Goal: Find specific page/section: Find specific page/section

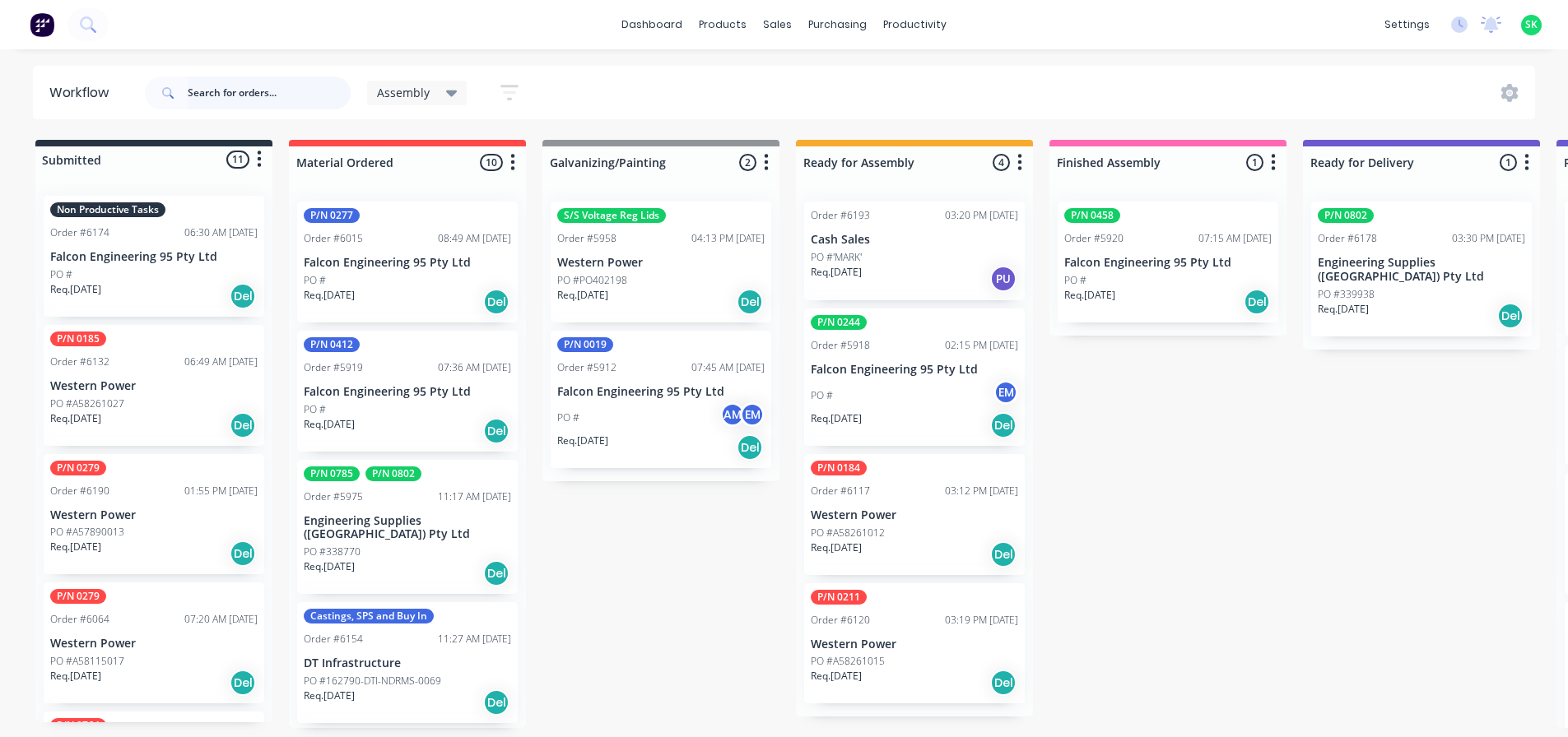
click at [225, 93] on input "text" at bounding box center [269, 93] width 163 height 33
click at [116, 235] on div "Order #6174 06:30 AM 13/08/25" at bounding box center [154, 232] width 208 height 15
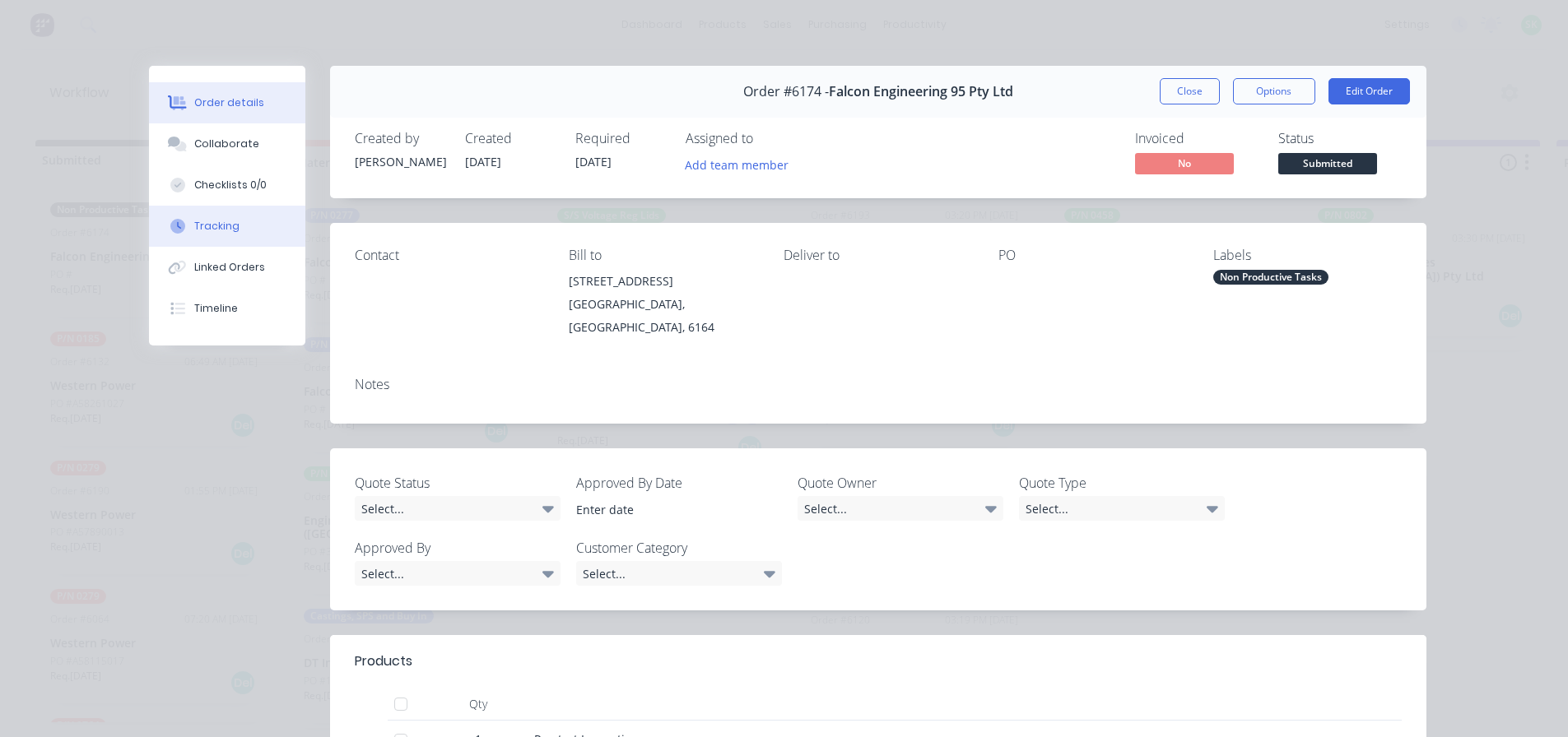
click at [194, 231] on div "Tracking" at bounding box center [216, 226] width 46 height 15
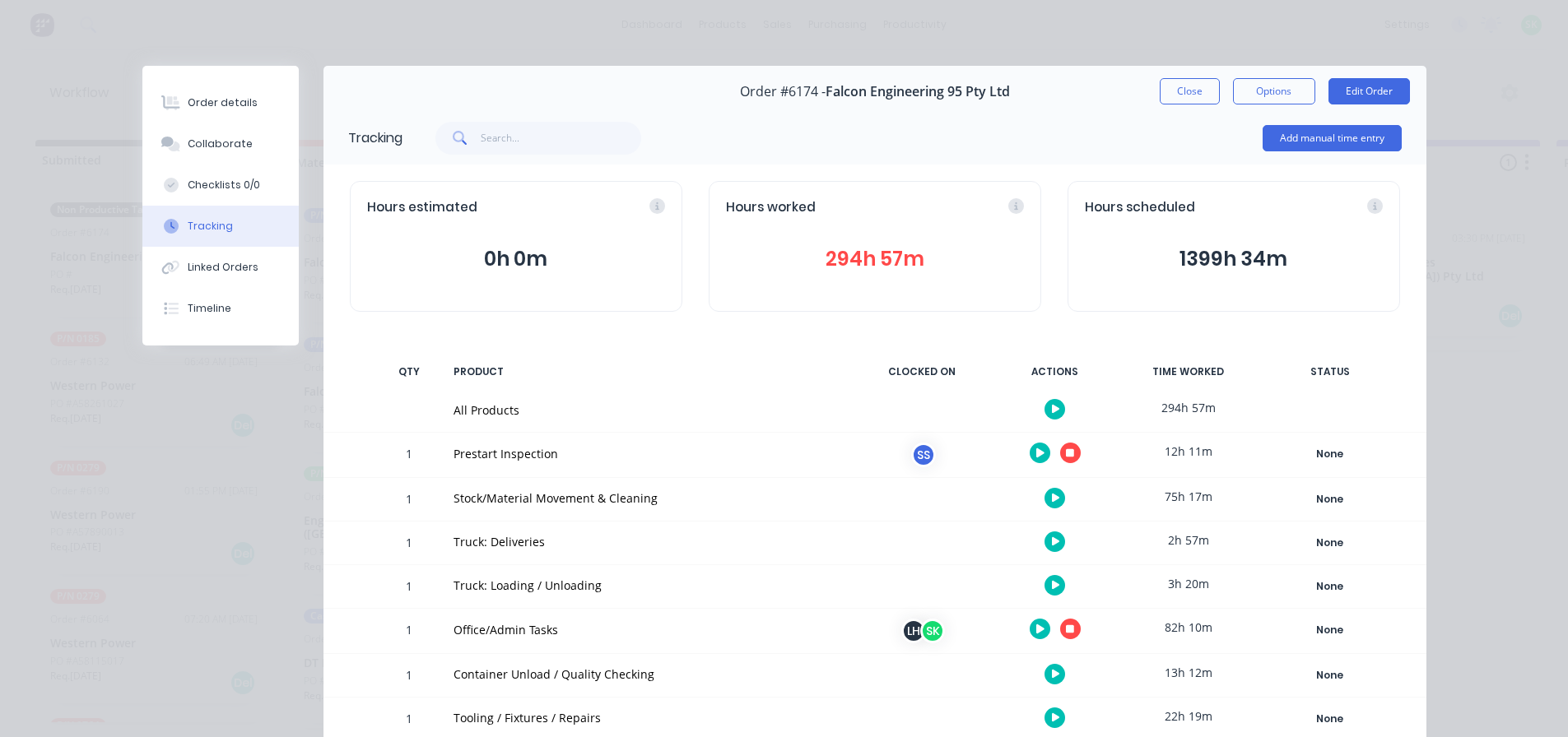
click at [1066, 452] on icon "button" at bounding box center [1070, 453] width 8 height 8
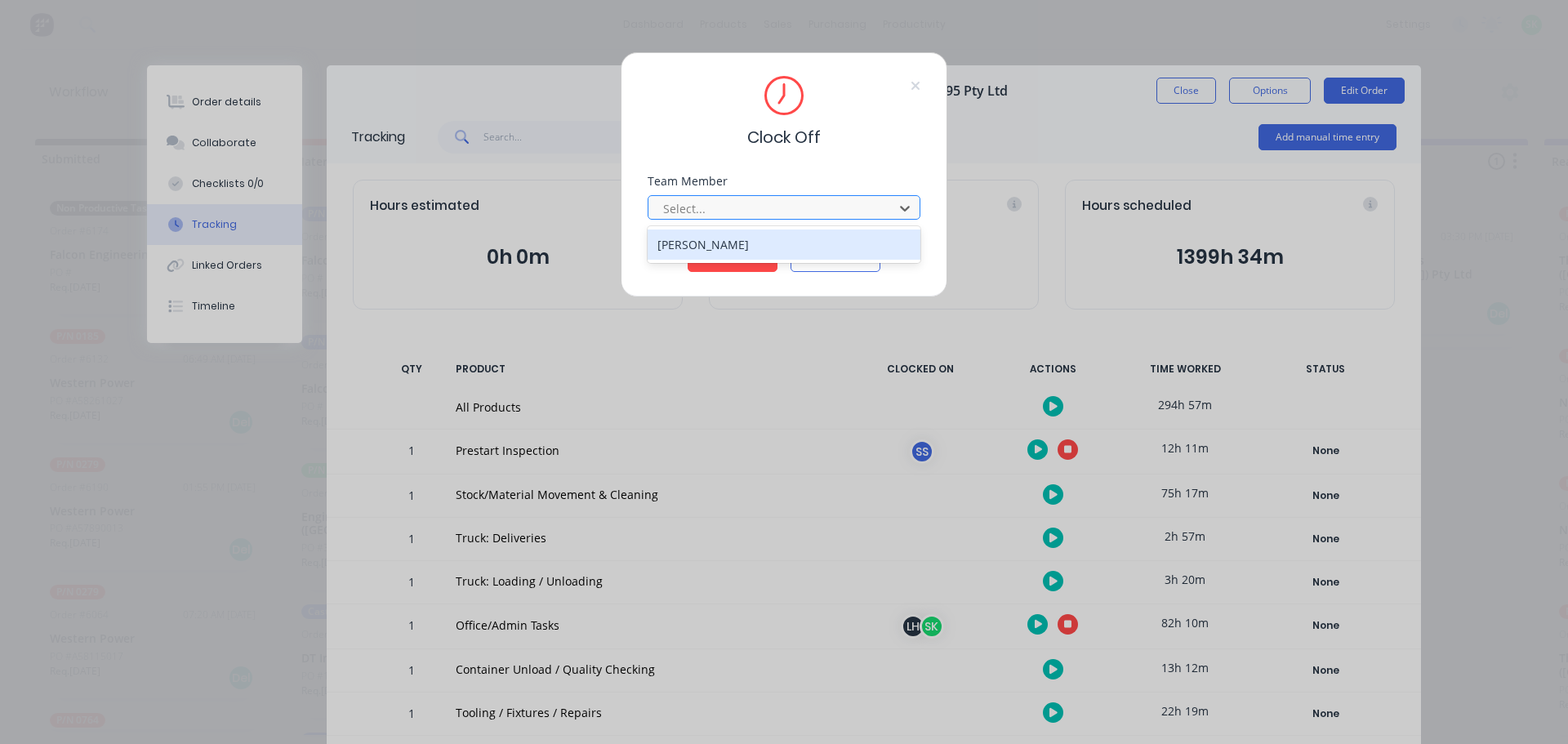
click at [839, 208] on div at bounding box center [773, 208] width 223 height 20
click at [688, 248] on div "Stuart Simm" at bounding box center [784, 244] width 272 height 30
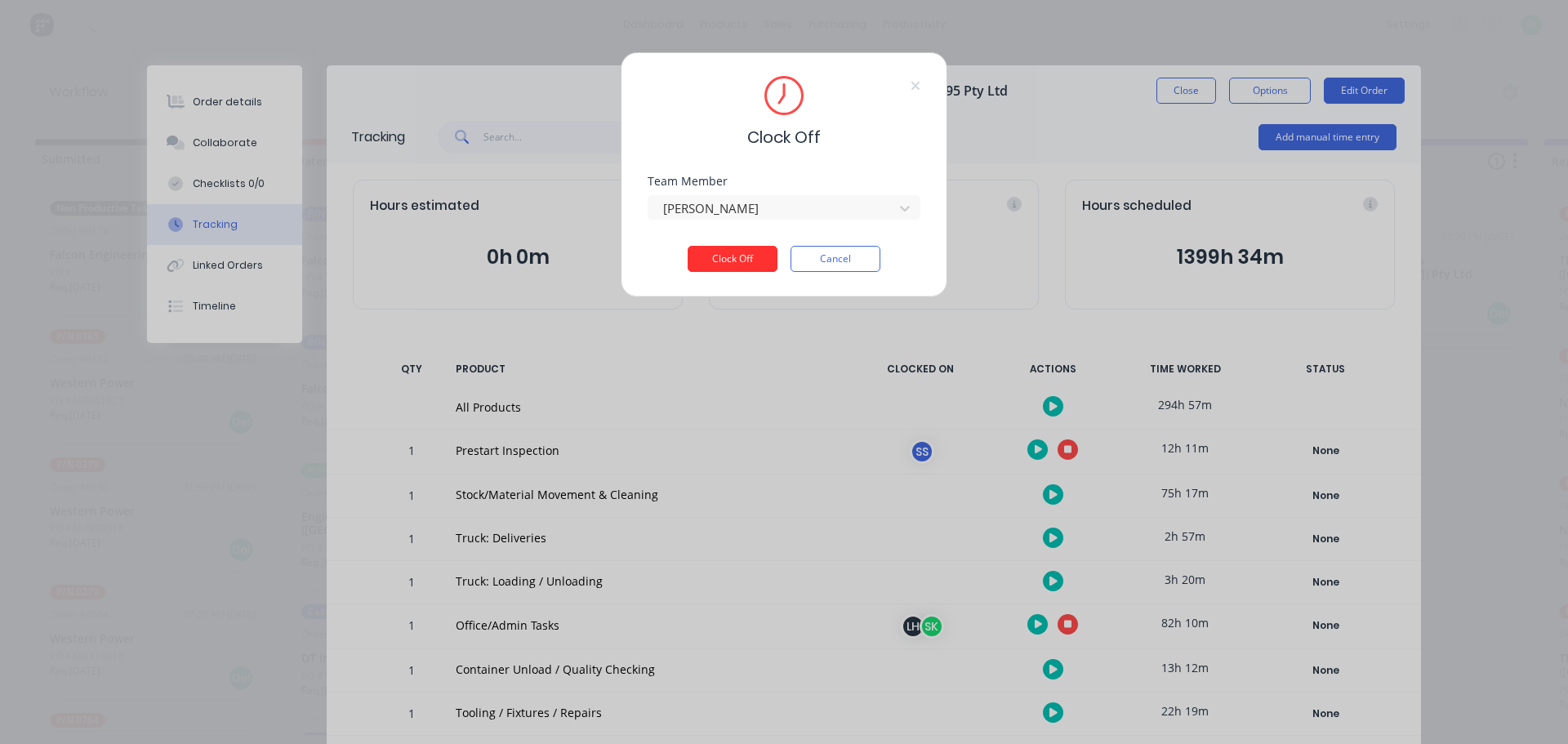
click at [727, 256] on button "Clock Off" at bounding box center [732, 258] width 90 height 26
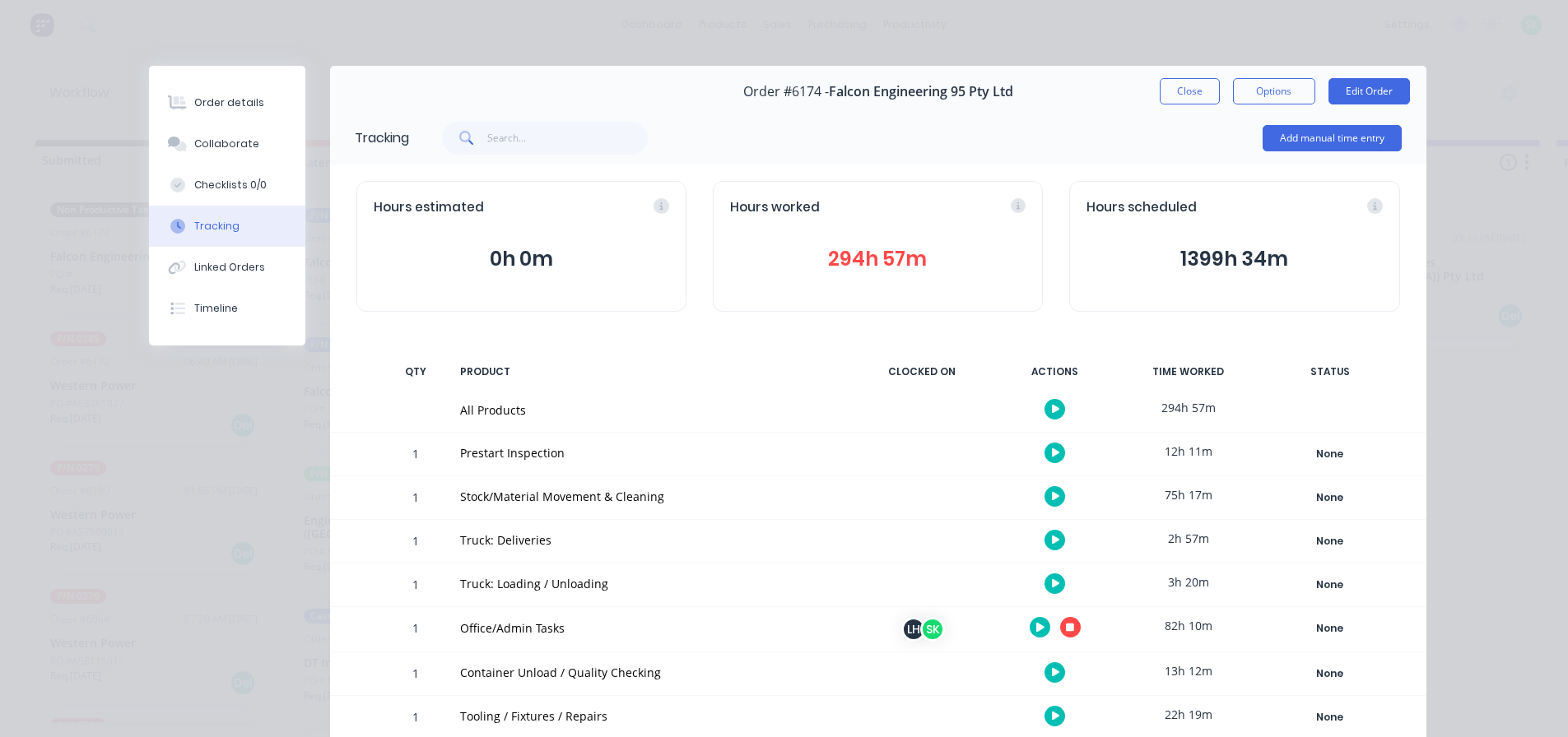
drag, startPoint x: 1187, startPoint y: 87, endPoint x: 1176, endPoint y: 87, distance: 11.0
click at [1187, 87] on button "Close" at bounding box center [1190, 91] width 60 height 26
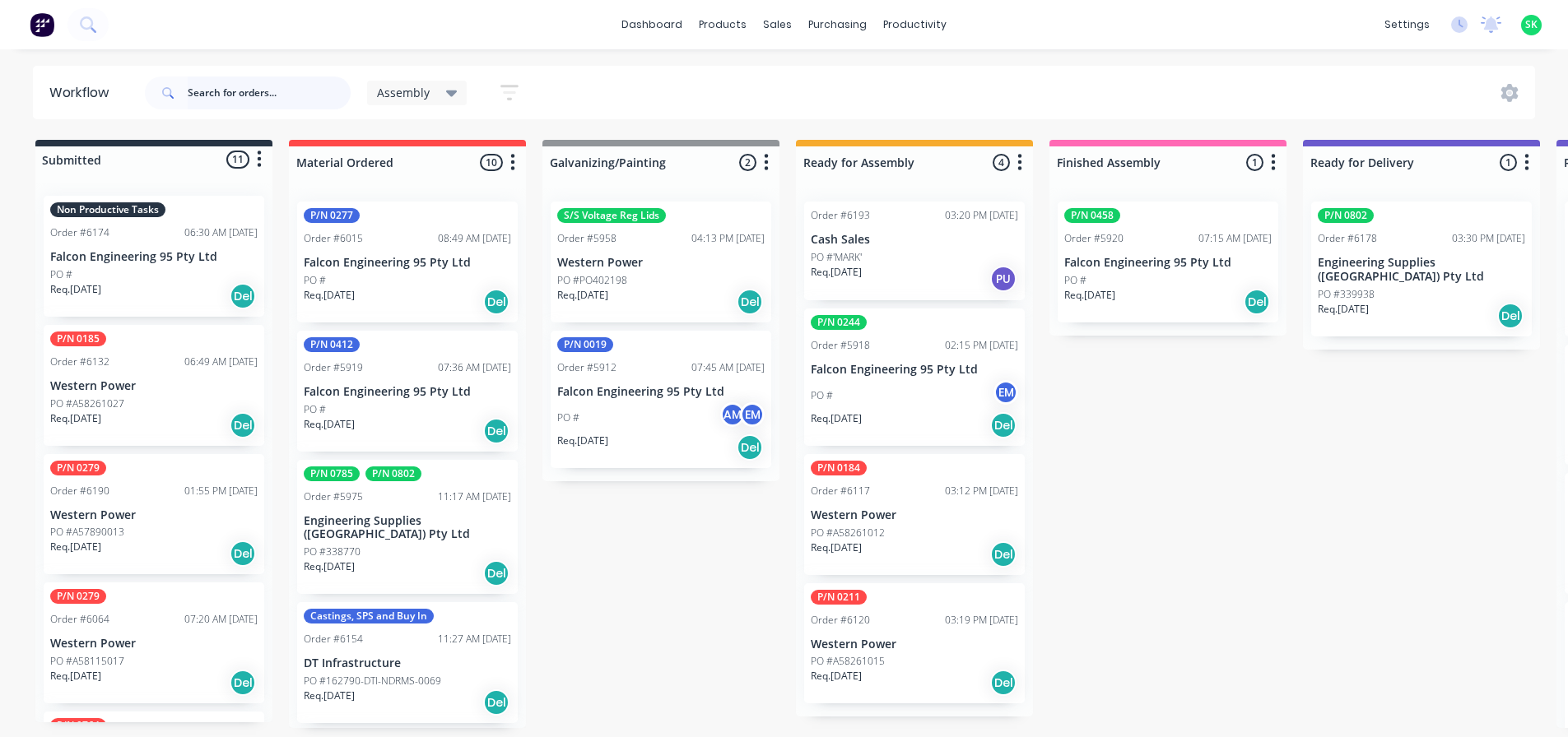
click at [232, 84] on input "text" at bounding box center [269, 93] width 163 height 33
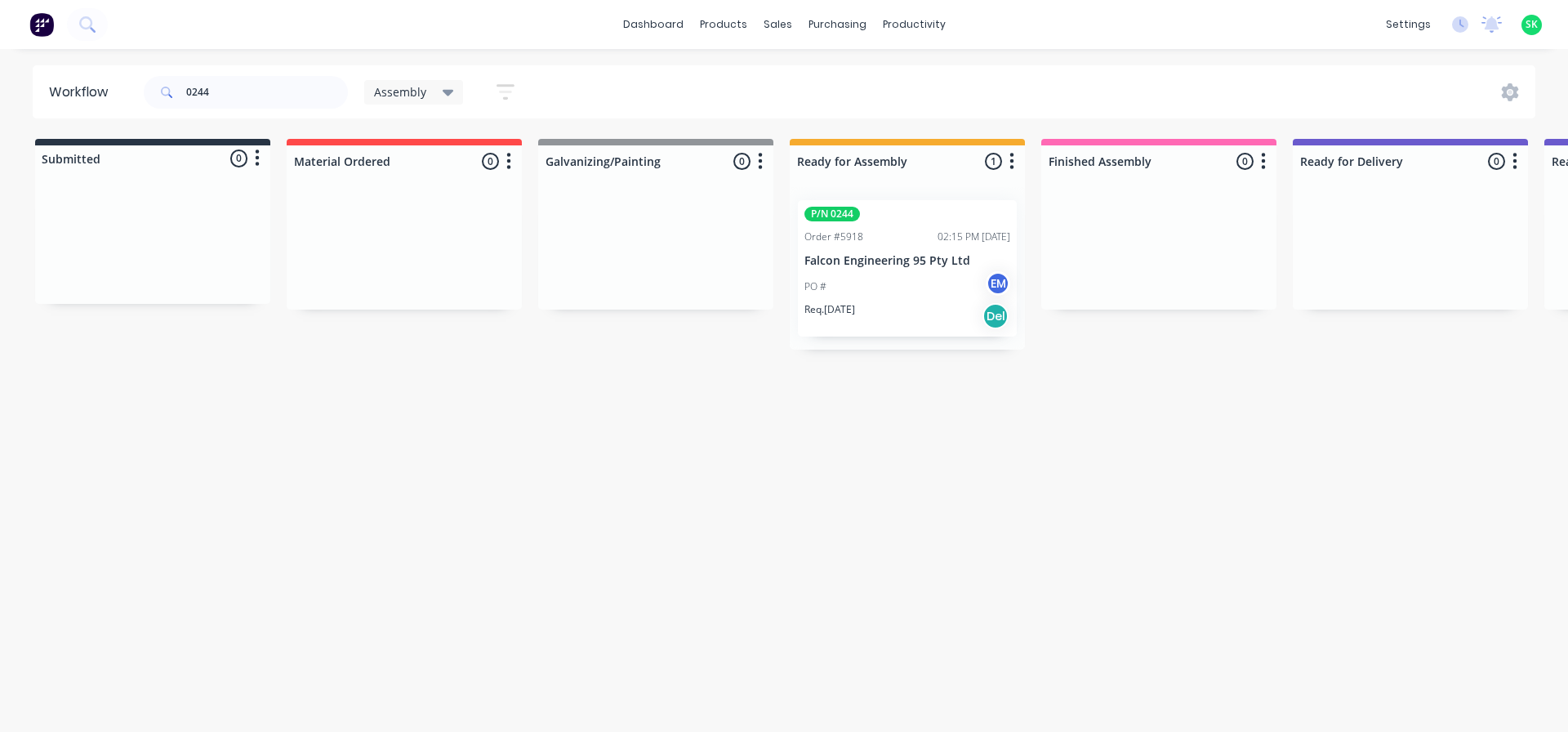
click at [875, 267] on p "Falcon Engineering 95 Pty Ltd" at bounding box center [908, 261] width 206 height 13
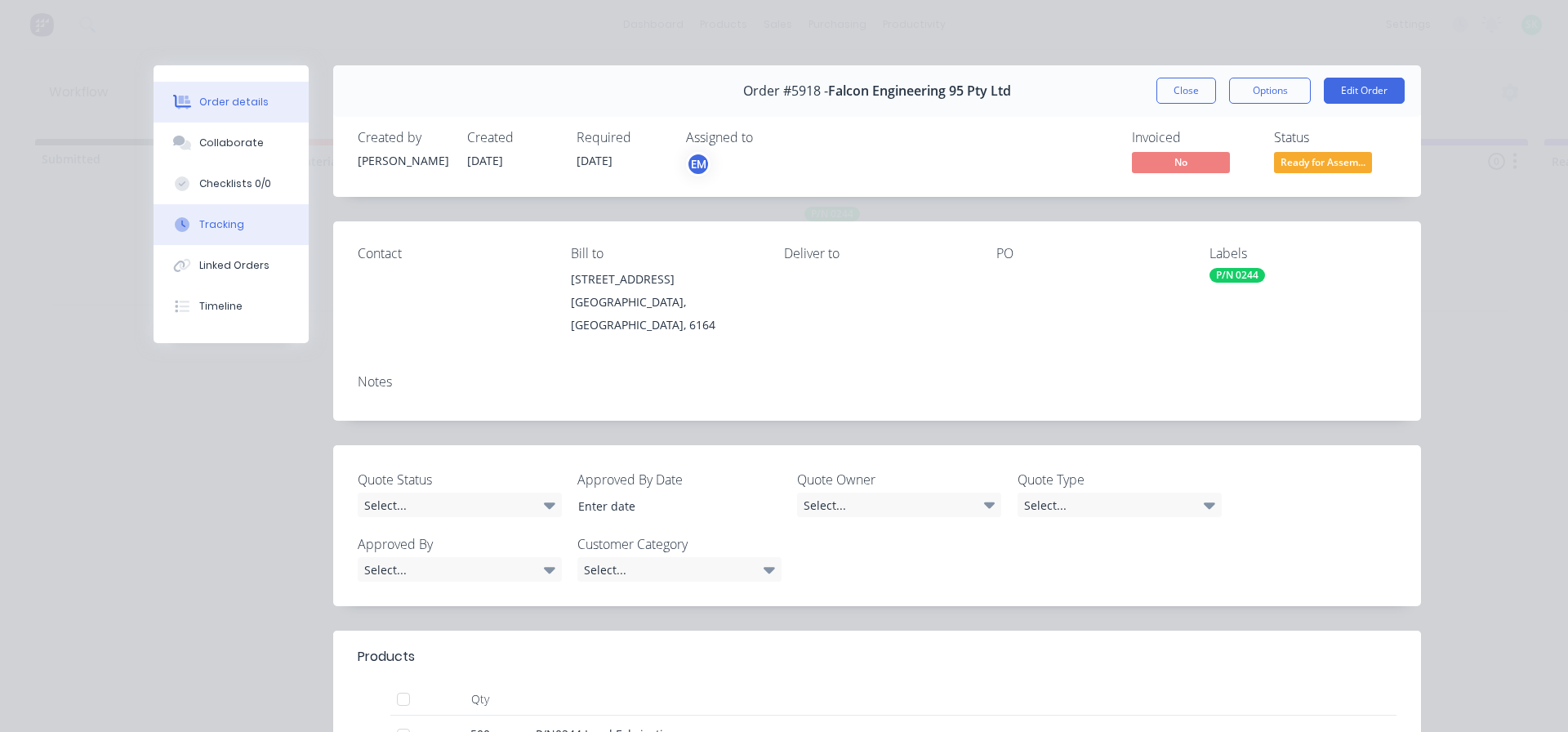
click at [233, 222] on div "Tracking" at bounding box center [221, 224] width 45 height 14
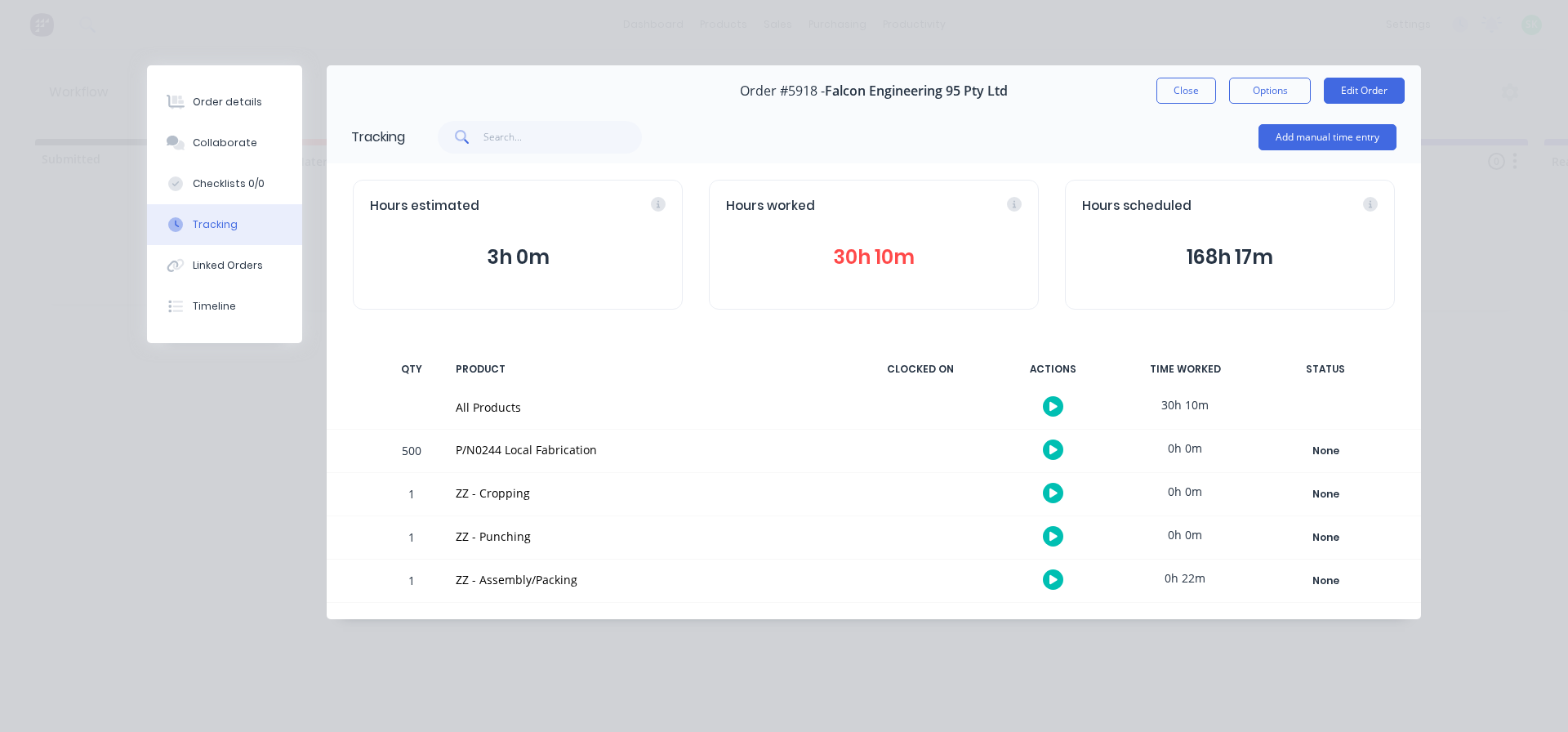
click at [1048, 582] on button "button" at bounding box center [1052, 579] width 20 height 20
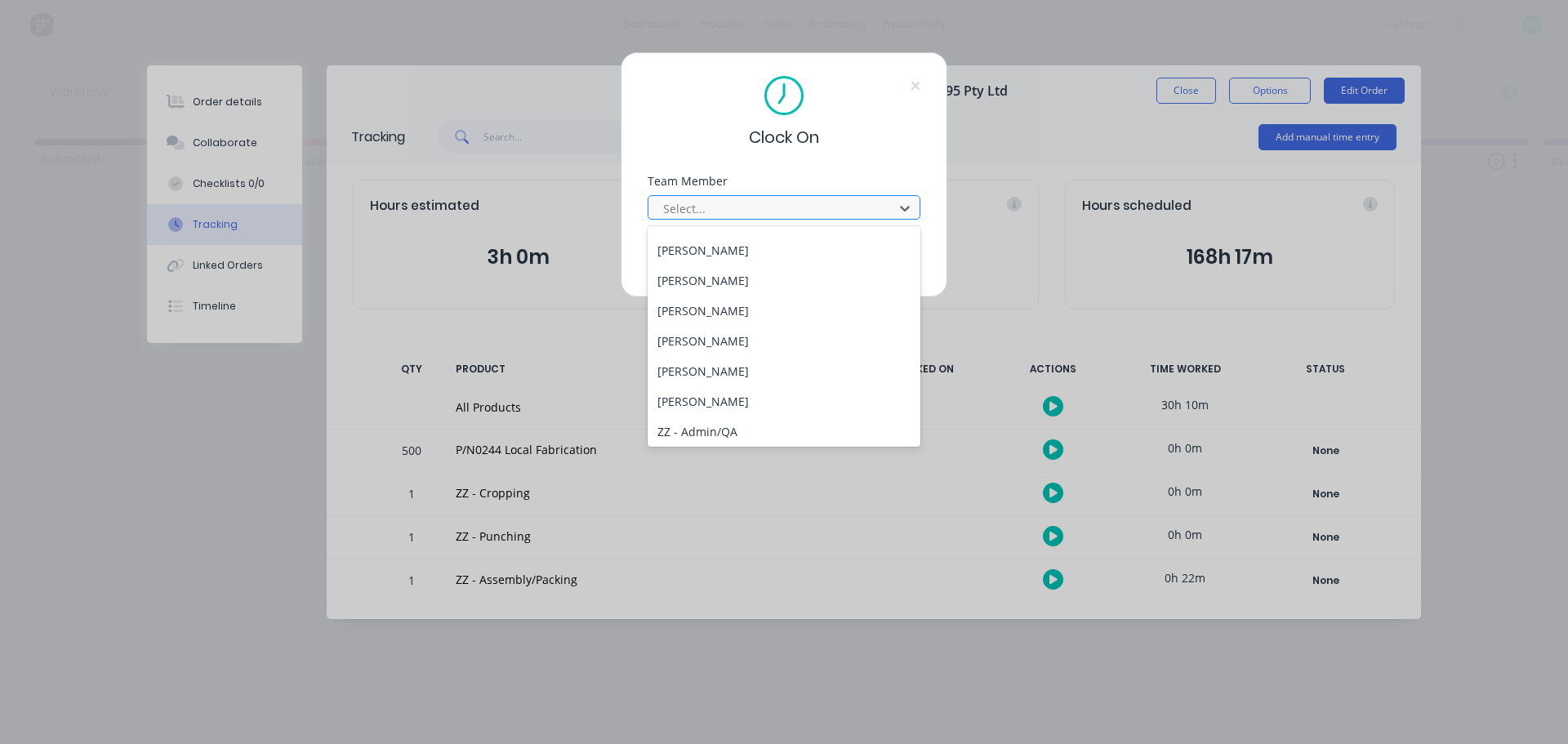
scroll to position [686, 0]
click at [730, 406] on div "Stuart Simm" at bounding box center [784, 404] width 272 height 30
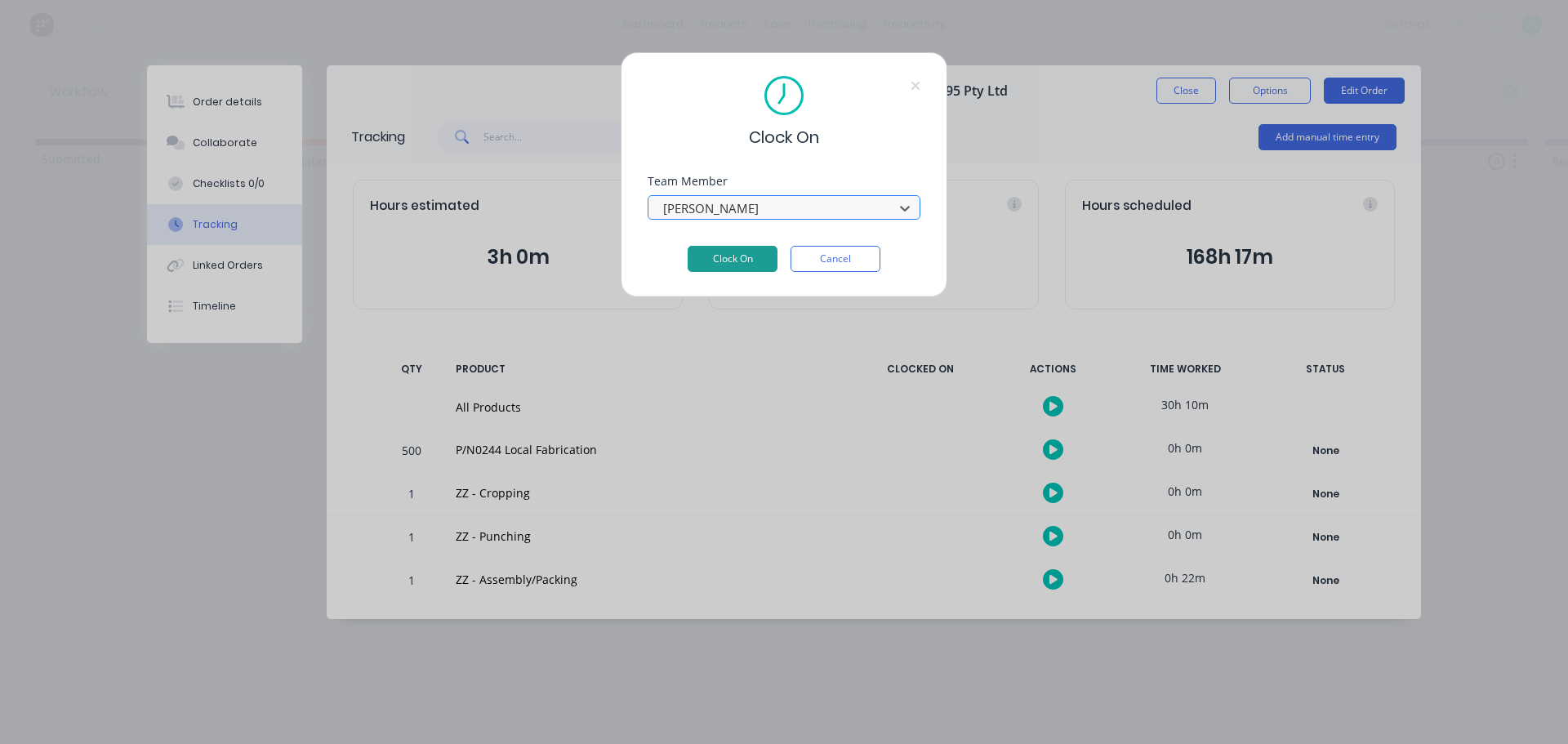
click at [748, 260] on button "Clock On" at bounding box center [732, 258] width 90 height 26
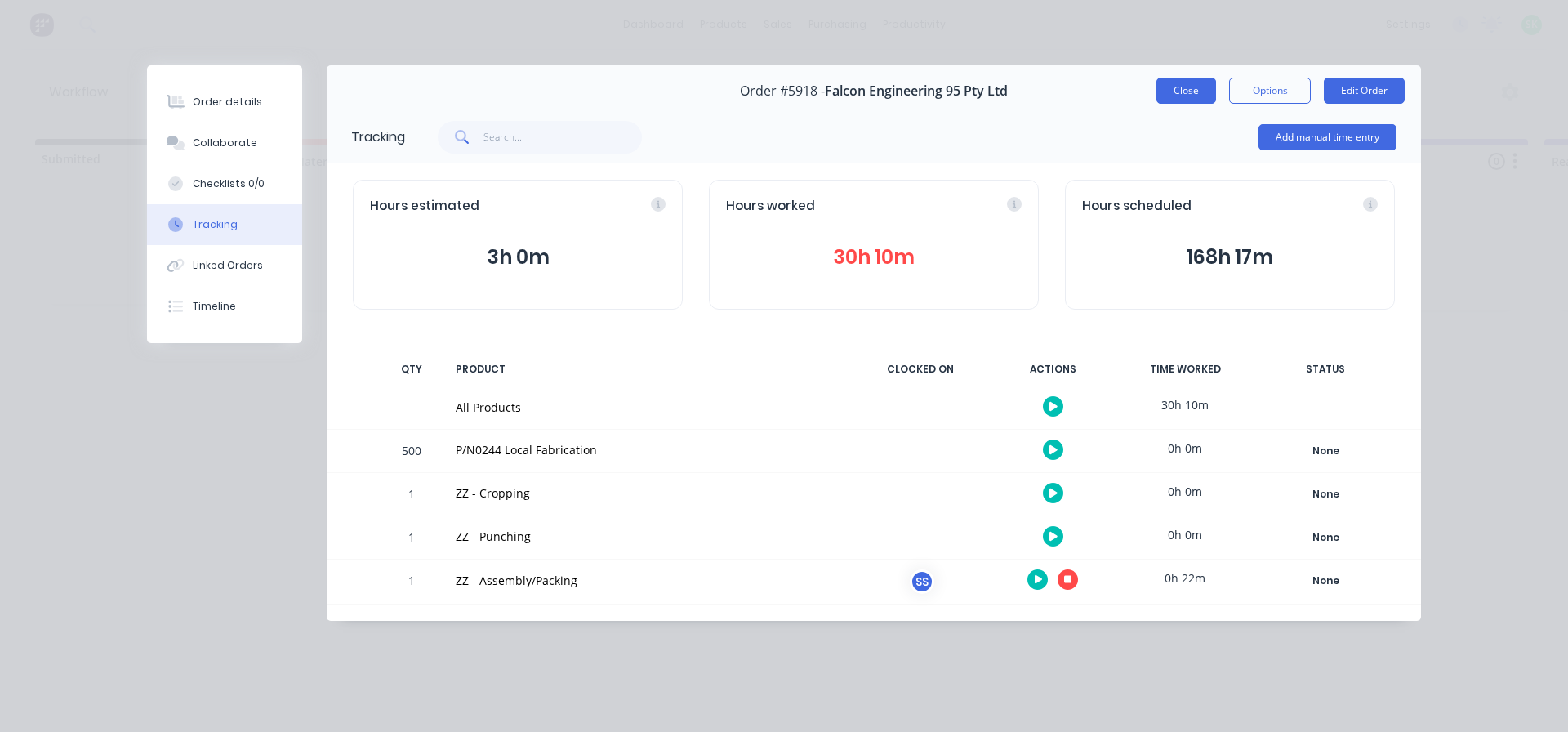
click at [1175, 92] on button "Close" at bounding box center [1186, 91] width 60 height 26
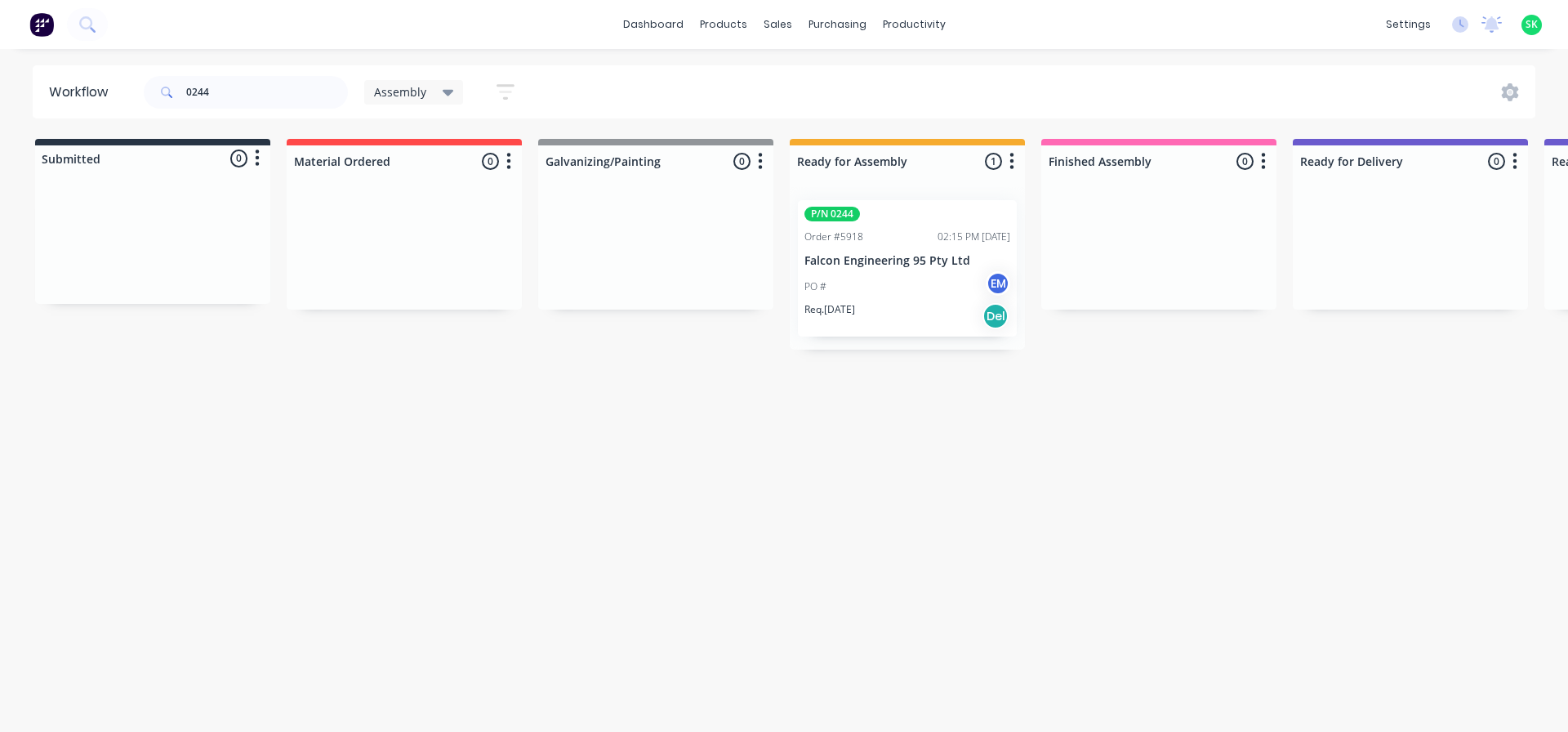
click at [923, 250] on div "P/N 0244 Order #5918 02:15 PM 14/08/25 Falcon Engineering 95 Pty Ltd PO # EM Re…" at bounding box center [907, 269] width 218 height 137
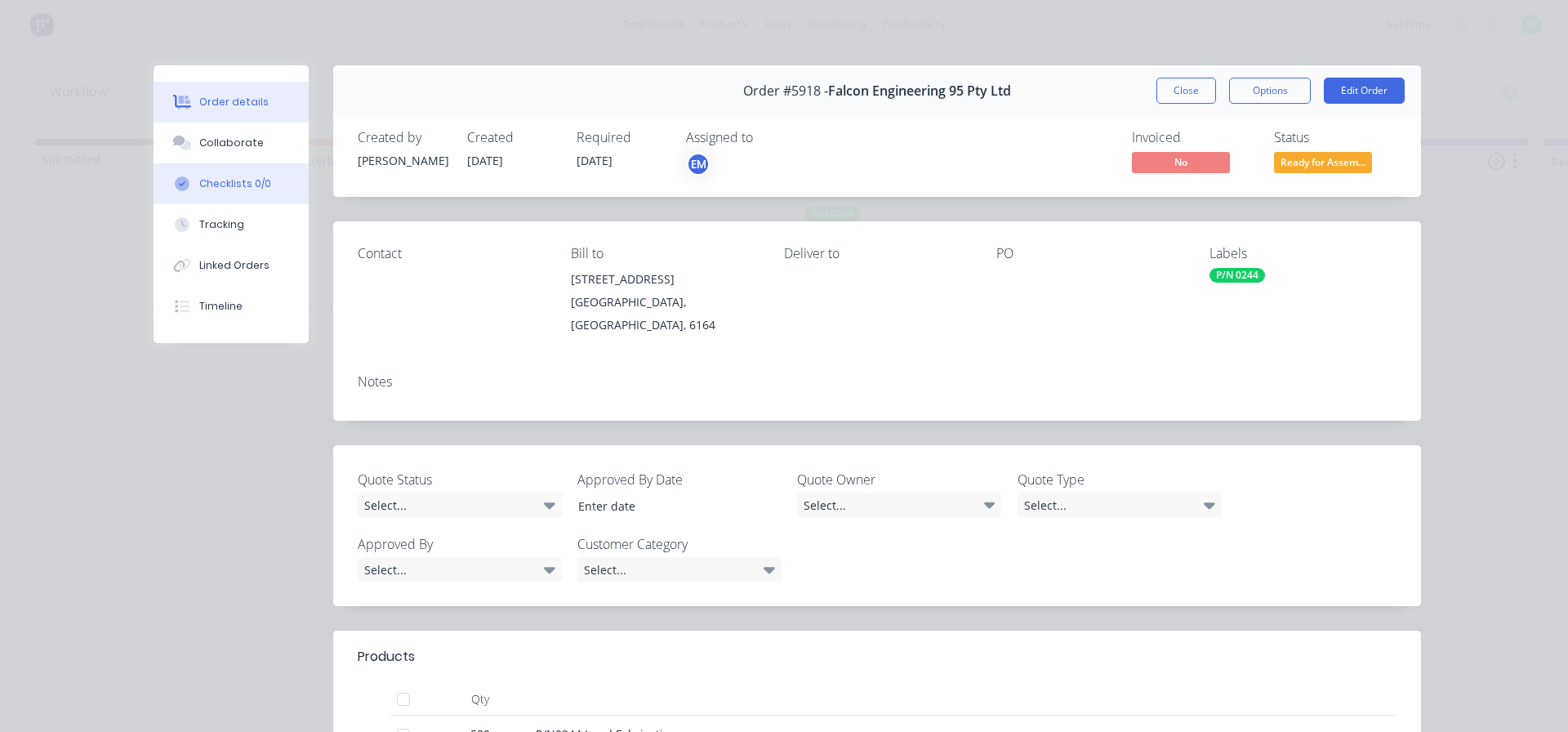
click at [246, 182] on div "Checklists 0/0" at bounding box center [235, 183] width 72 height 14
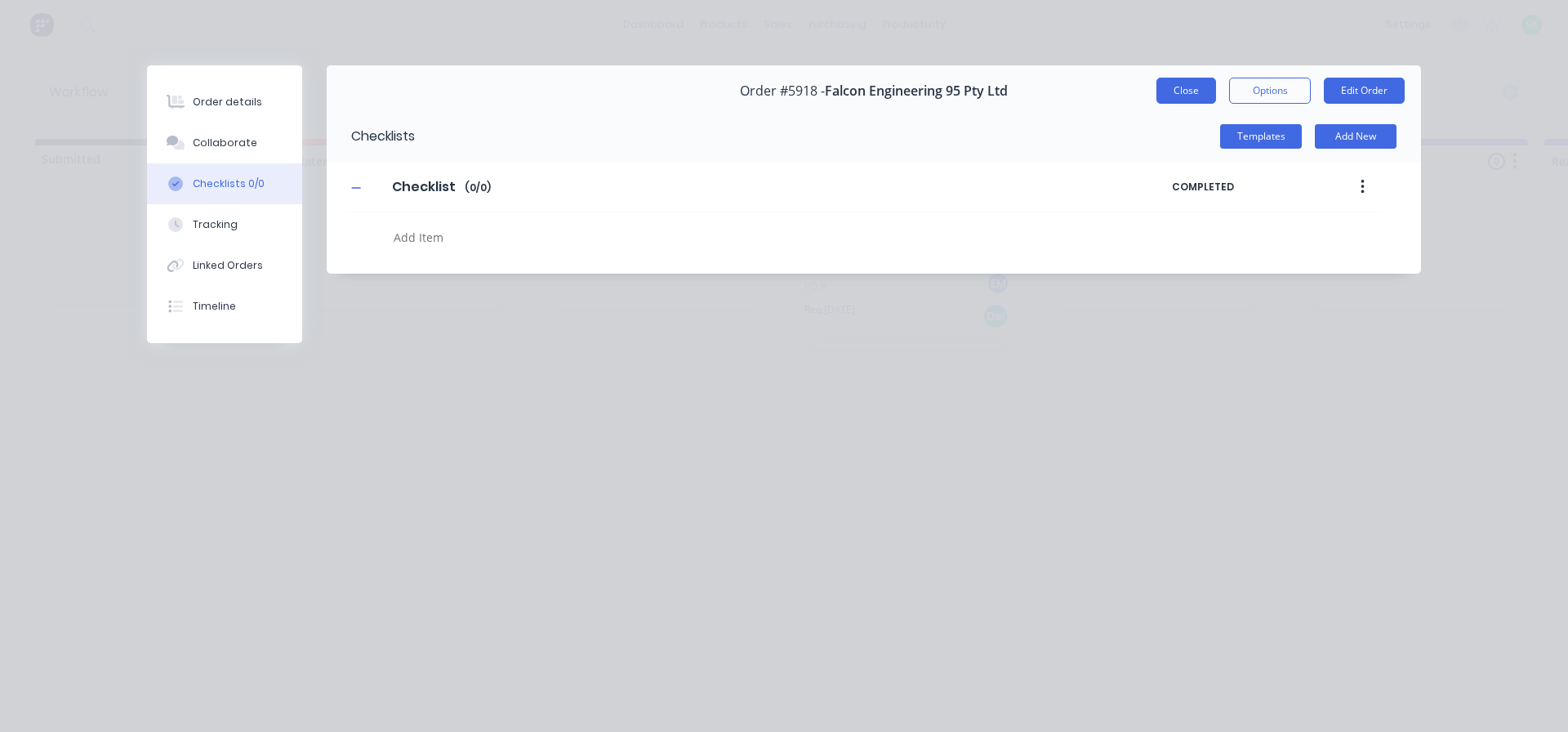
click at [1178, 86] on button "Close" at bounding box center [1186, 91] width 60 height 26
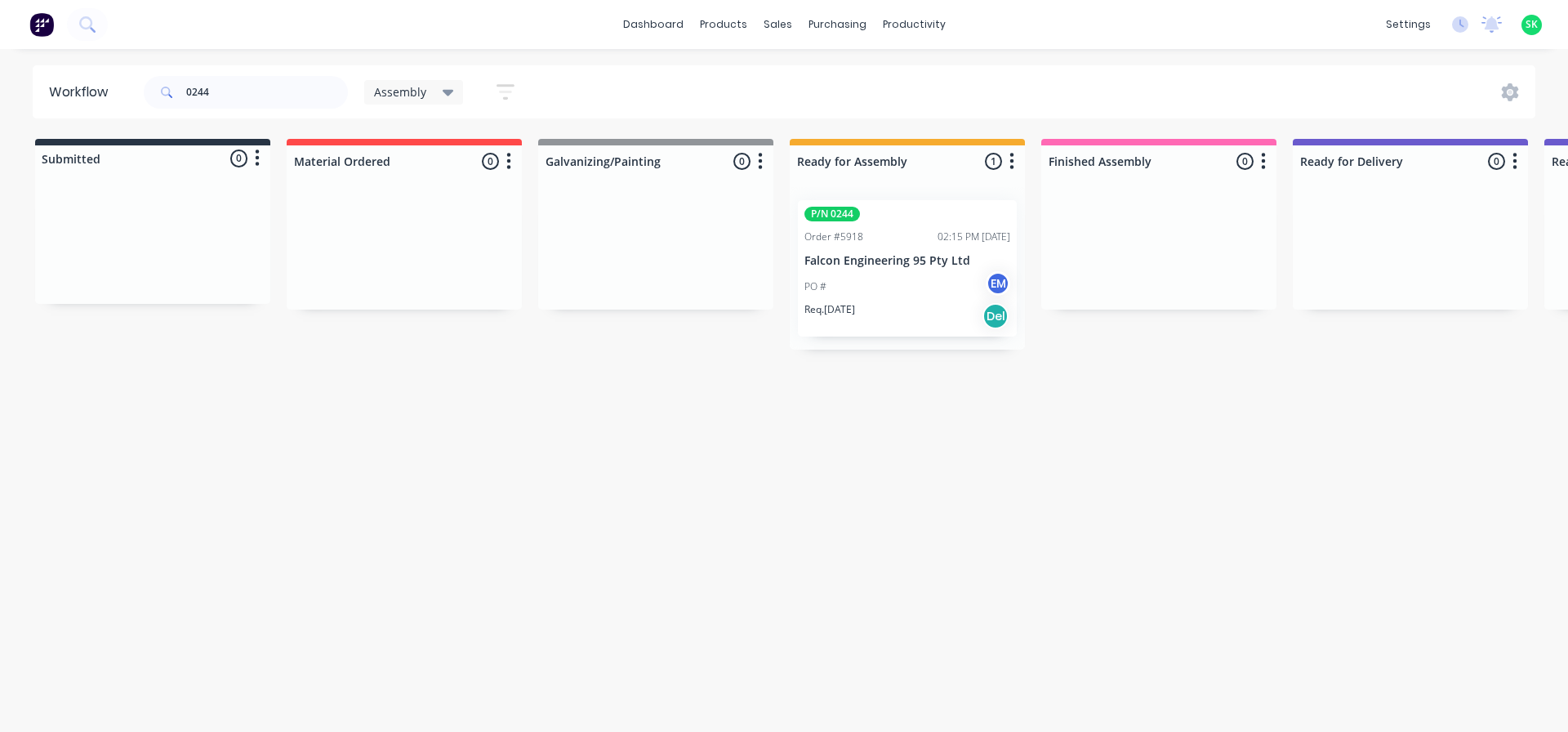
click at [915, 288] on div "PO # EM" at bounding box center [908, 287] width 206 height 31
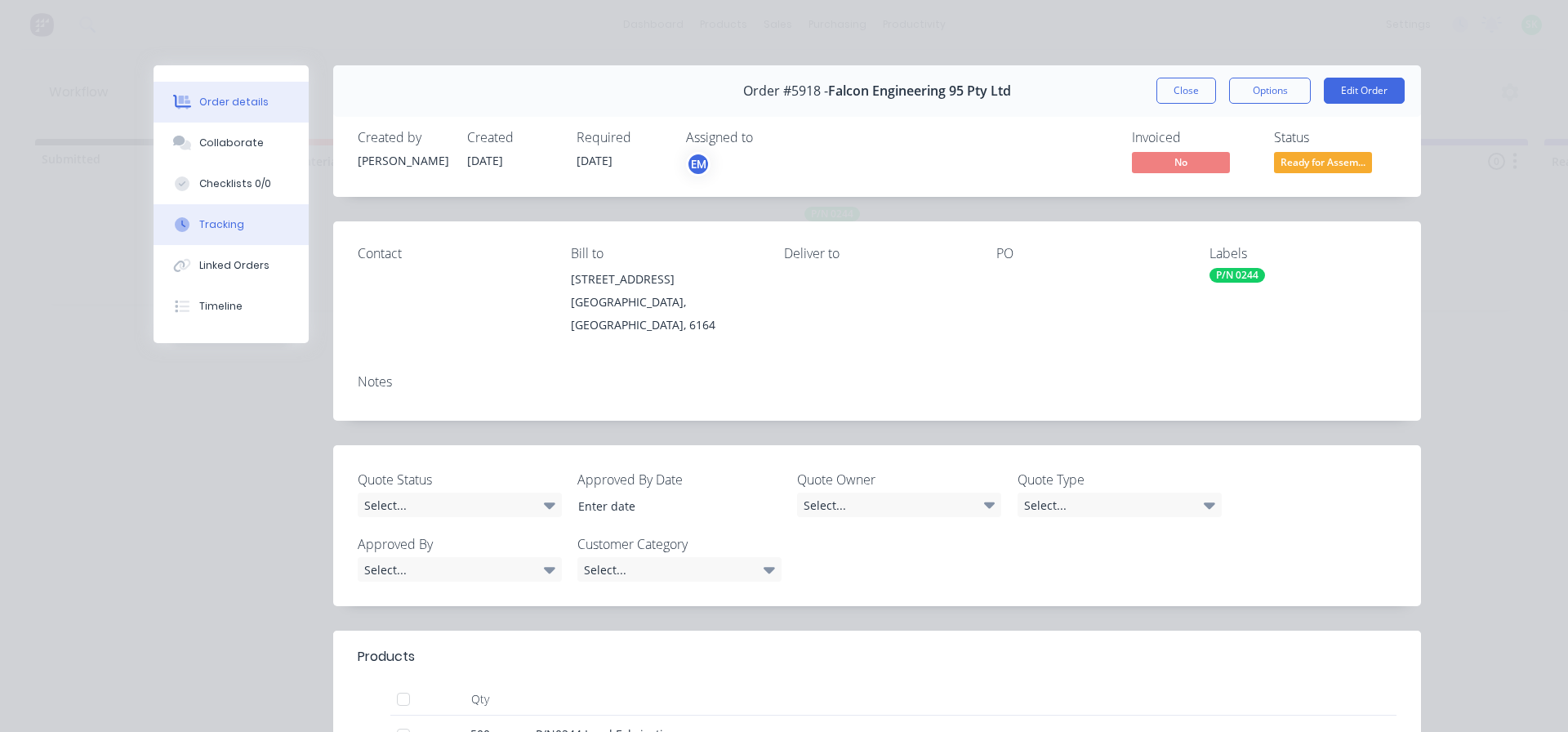
click at [245, 220] on button "Tracking" at bounding box center [230, 224] width 155 height 40
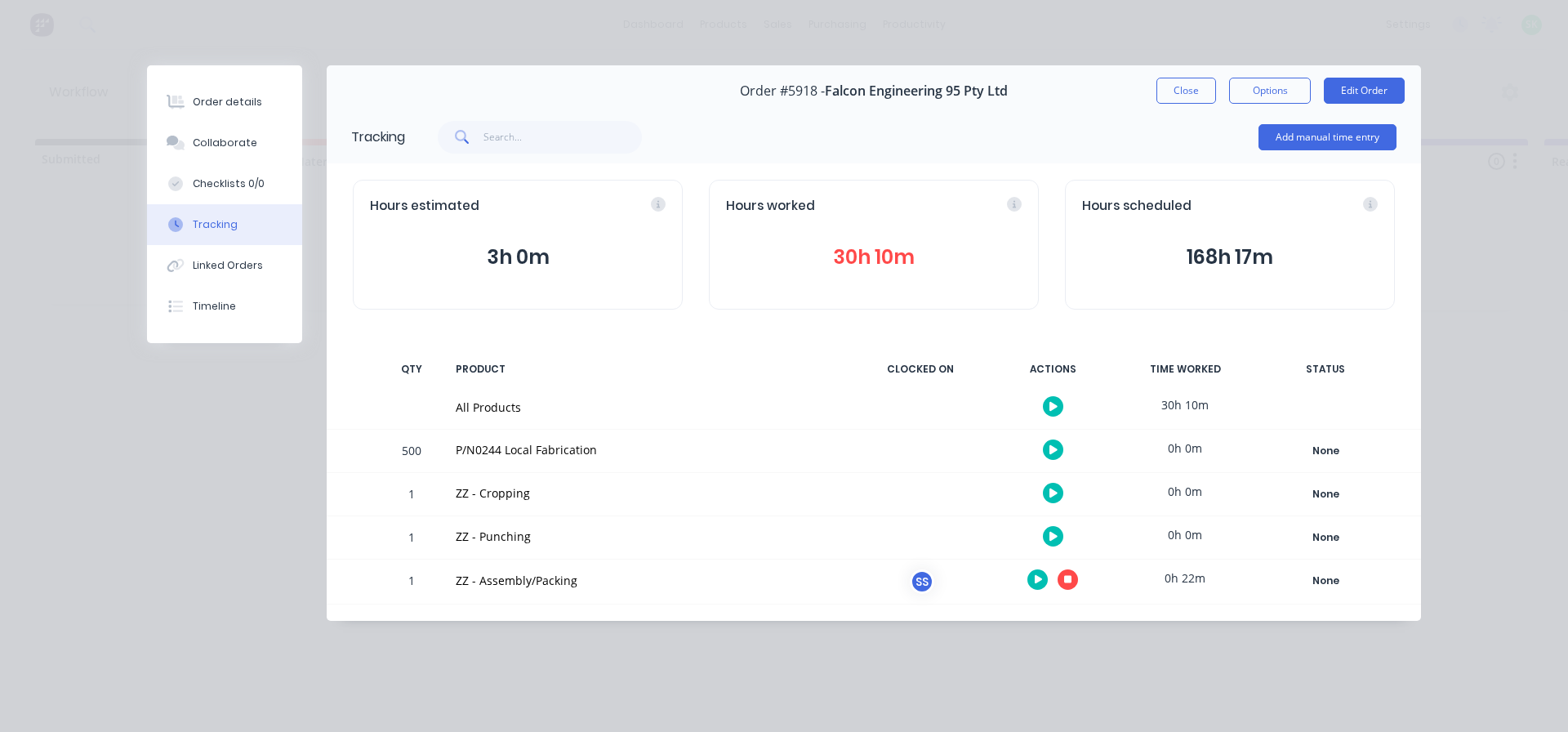
click at [1186, 90] on button "Close" at bounding box center [1186, 91] width 60 height 26
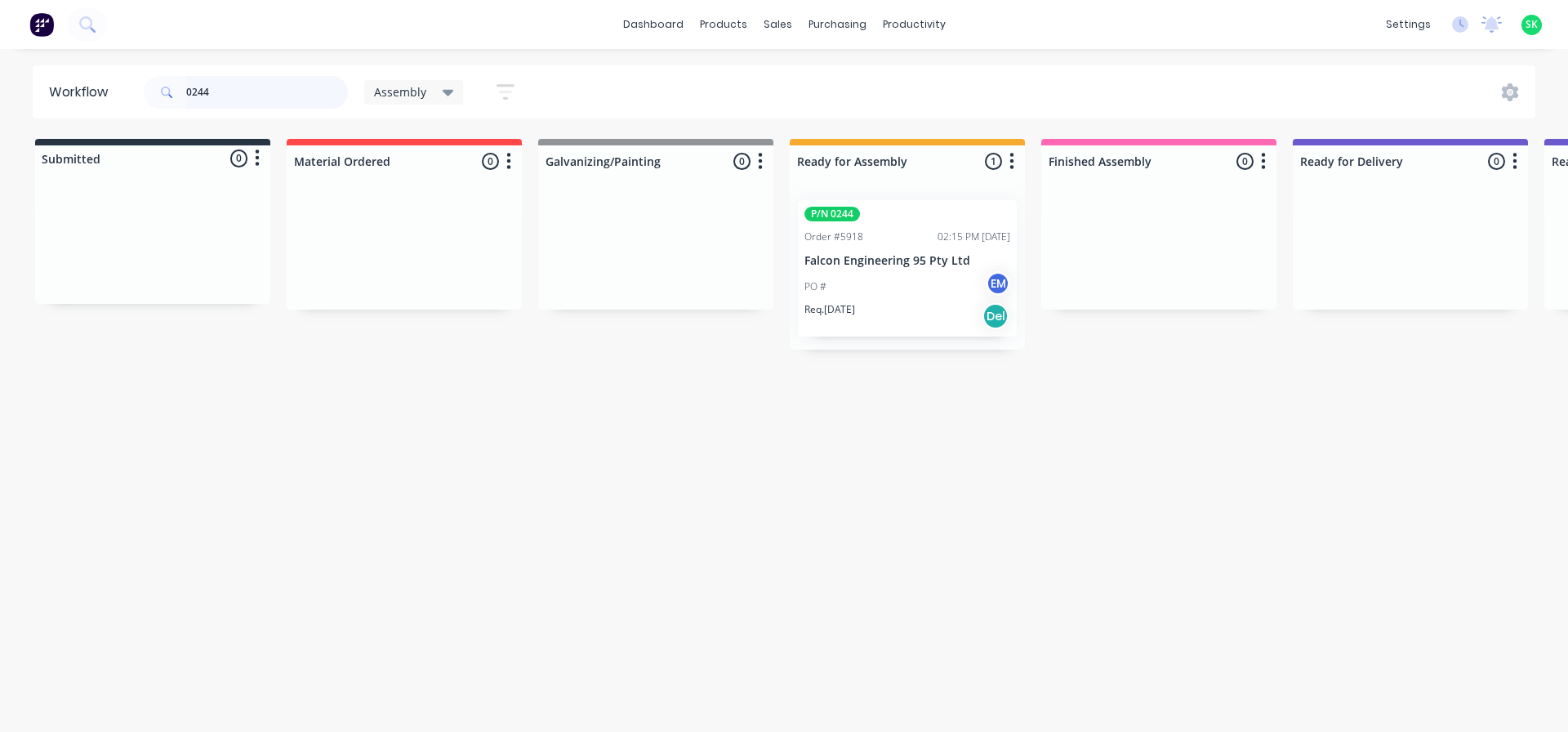
drag, startPoint x: 245, startPoint y: 84, endPoint x: 0, endPoint y: 57, distance: 246.5
click at [0, 62] on div "dashboard products sales purchasing productivity dashboard products Product Cat…" at bounding box center [784, 317] width 1568 height 634
type input "098"
click at [897, 259] on p "Falcon Engineering 95 Pty Ltd" at bounding box center [908, 261] width 206 height 13
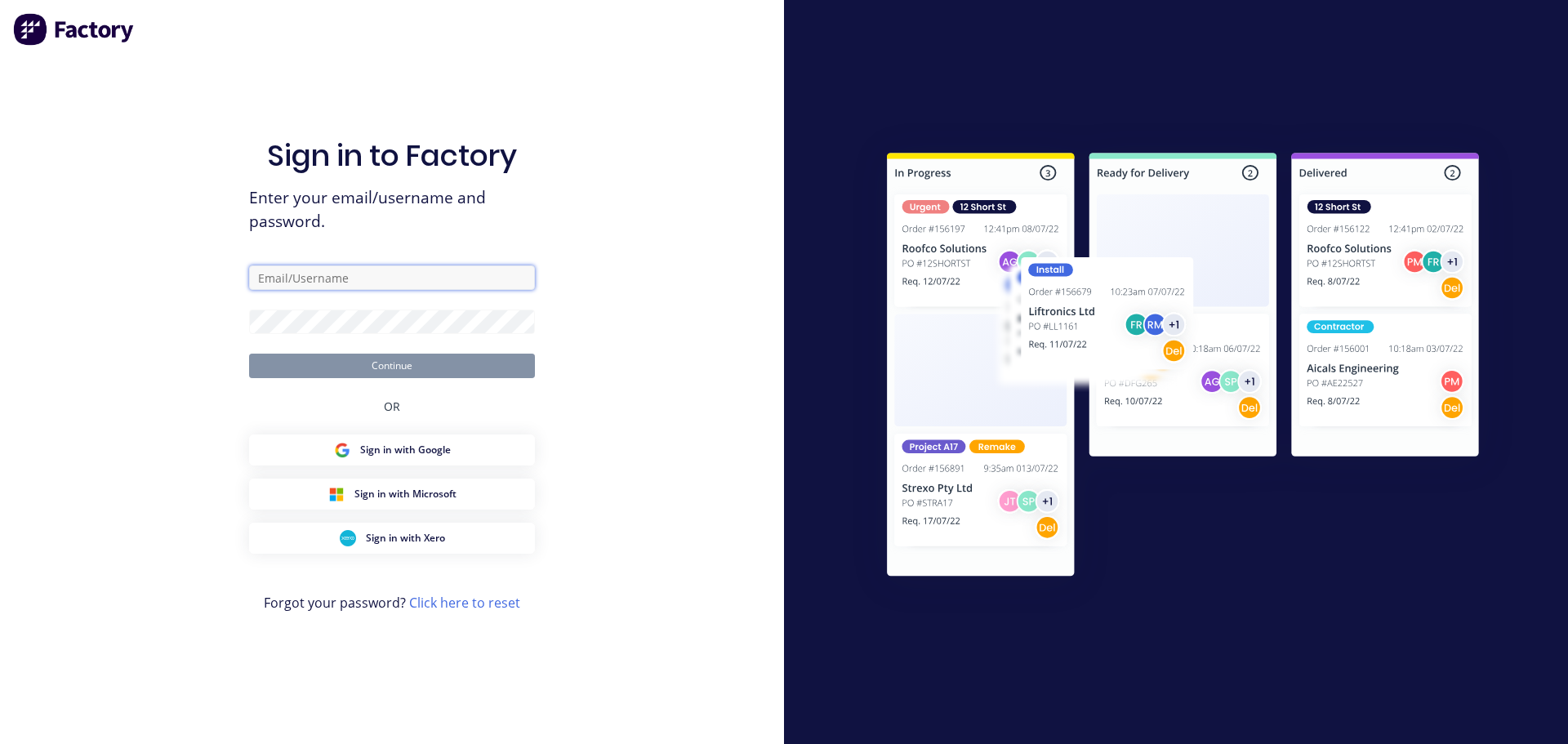
type input "[EMAIL_ADDRESS][DOMAIN_NAME]"
click at [379, 369] on button "Continue" at bounding box center [392, 365] width 286 height 24
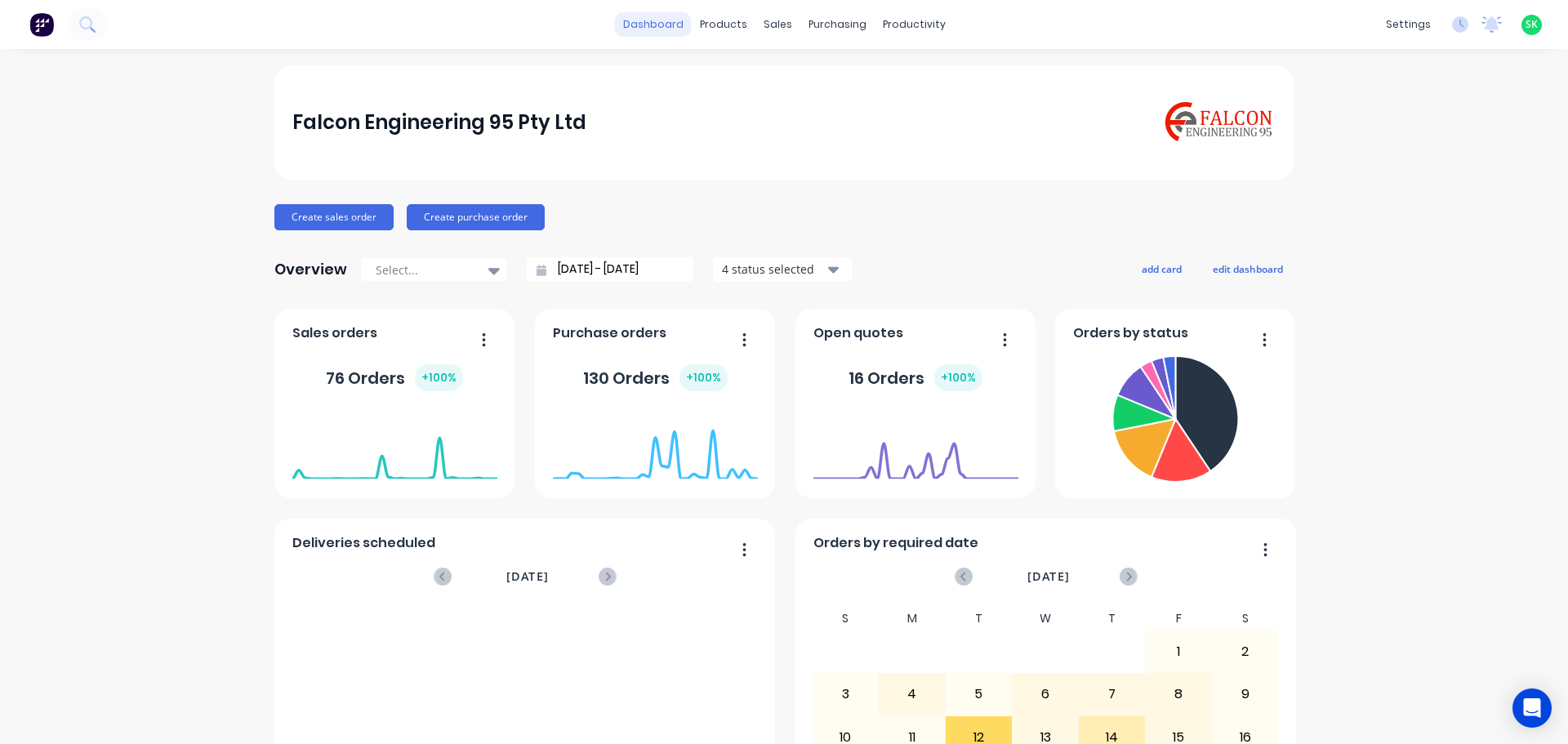
click at [649, 20] on link "dashboard" at bounding box center [654, 24] width 77 height 24
click at [896, 80] on icon at bounding box center [894, 79] width 7 height 13
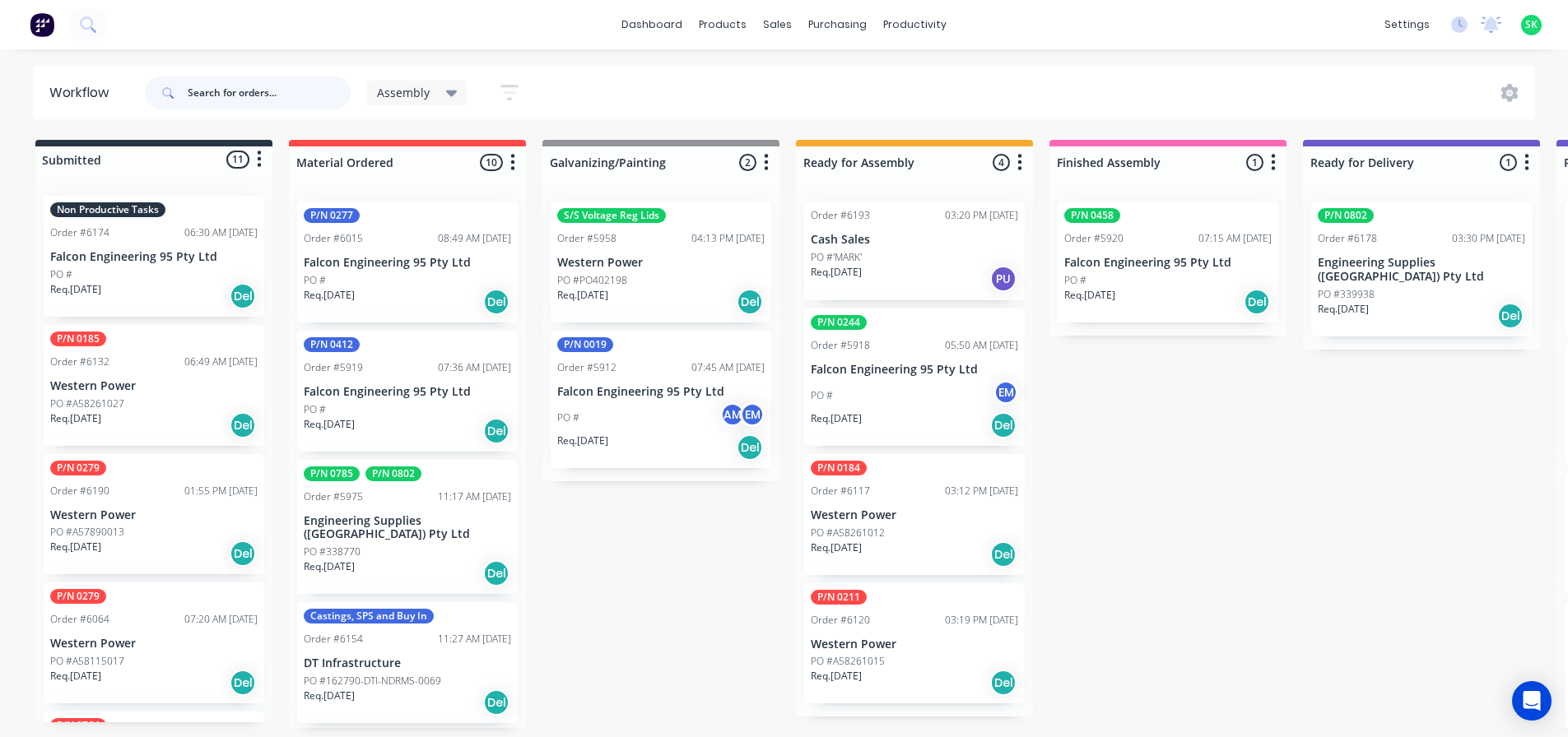
click at [225, 95] on input "text" at bounding box center [269, 93] width 163 height 33
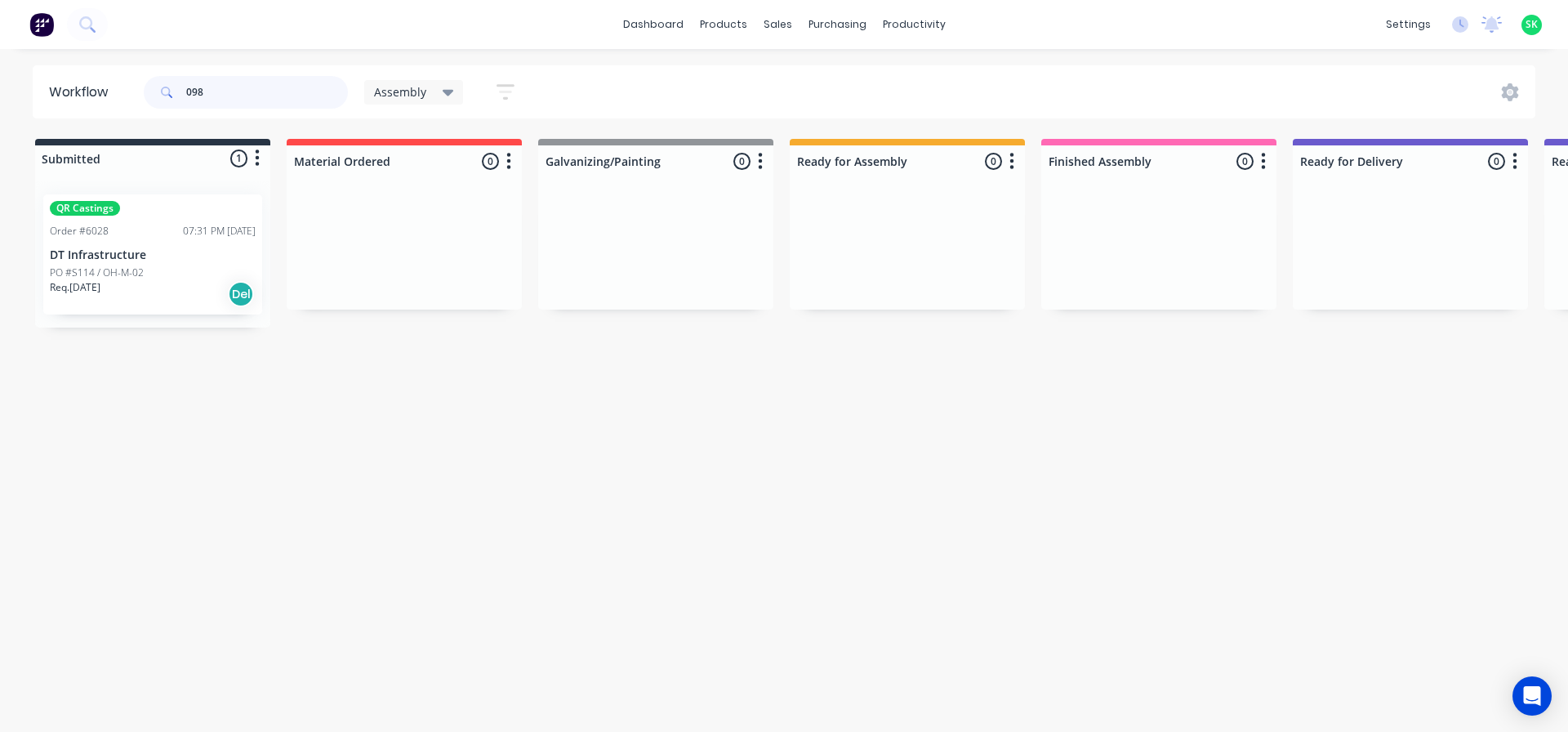
drag, startPoint x: 221, startPoint y: 89, endPoint x: 52, endPoint y: 68, distance: 170.3
click at [53, 73] on header "Workflow 098 Assembly Save new view None edit Assembly (Default) edit Fabricati…" at bounding box center [784, 92] width 1504 height 53
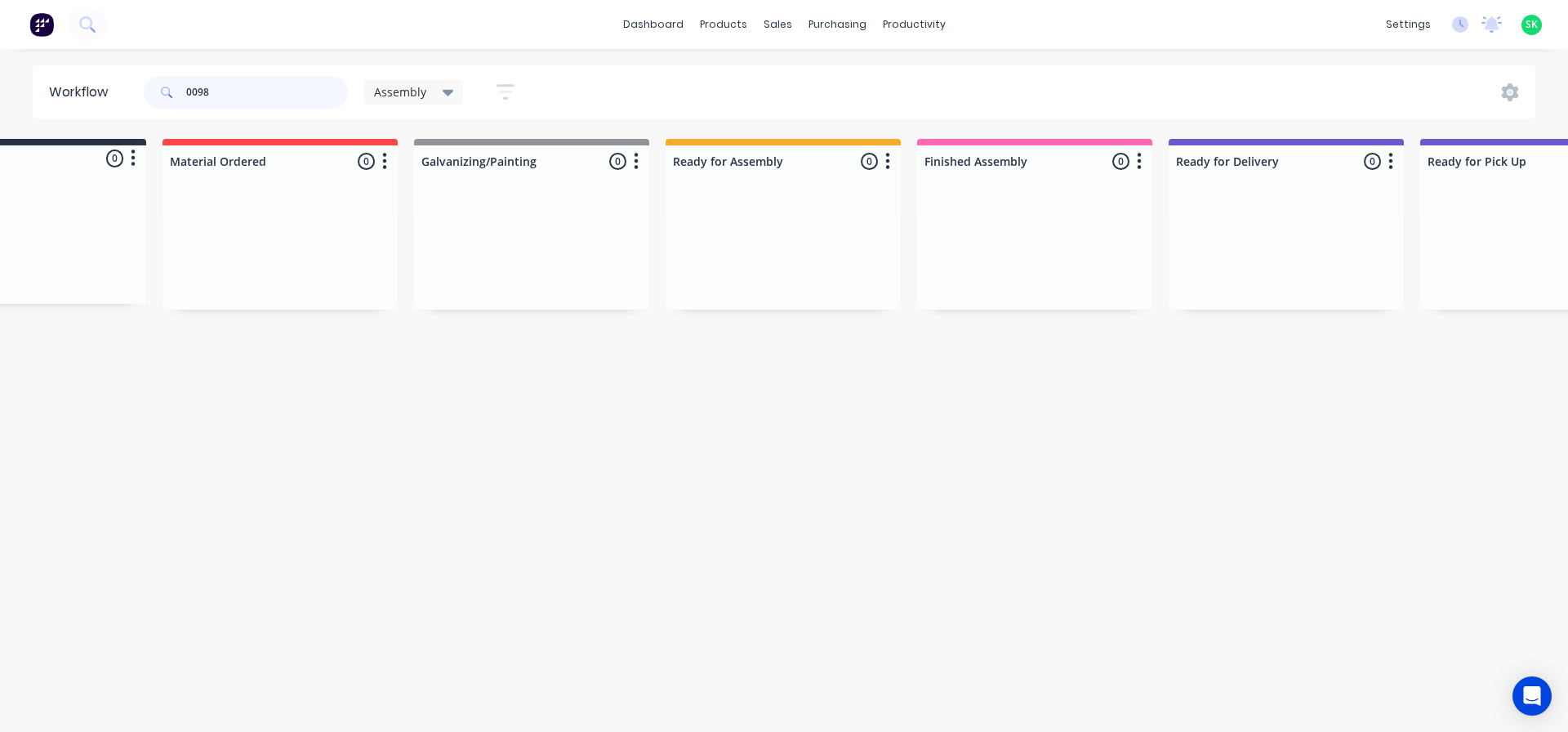
scroll to position [0, 51]
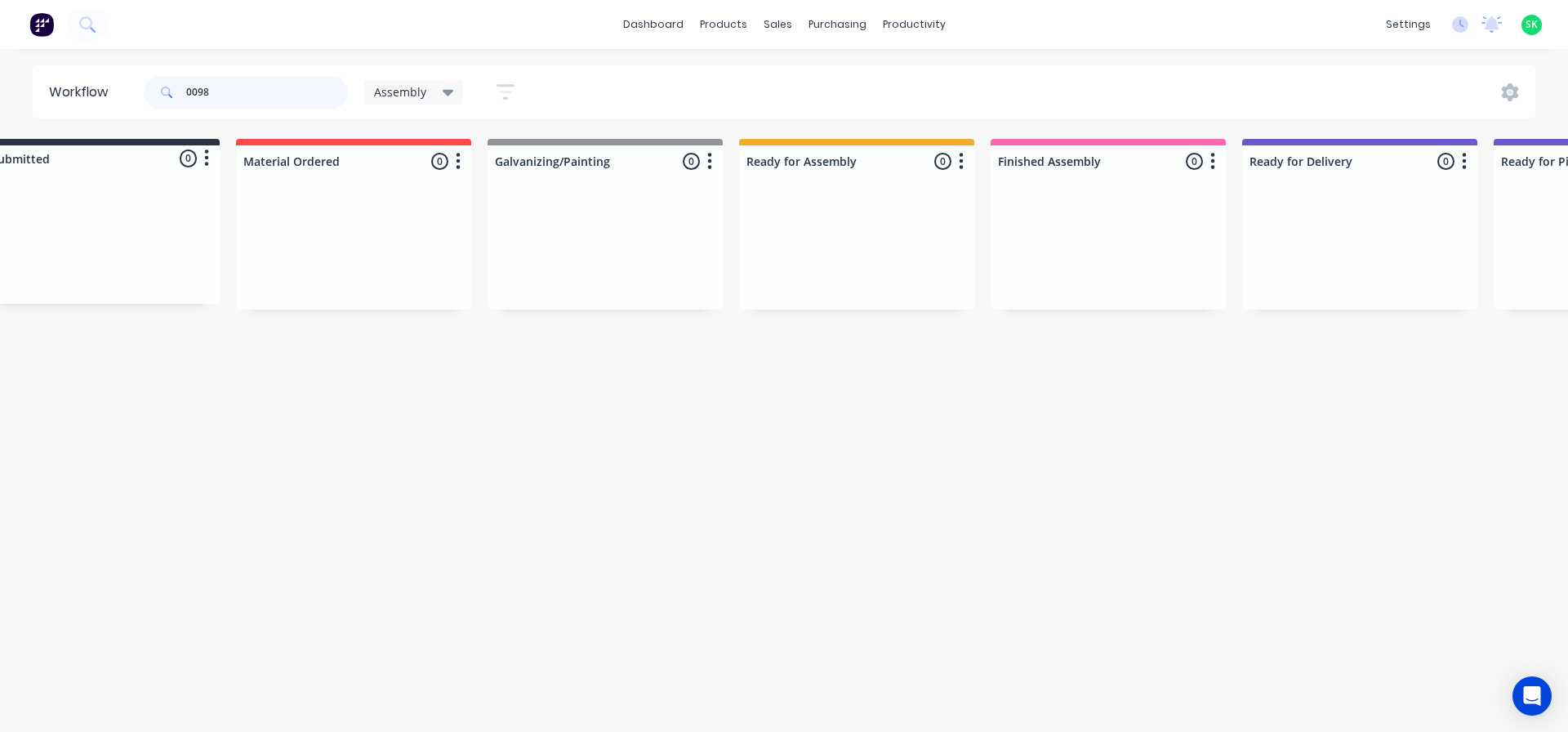
type input "0098"
click at [439, 89] on div "Assembly" at bounding box center [414, 92] width 80 height 14
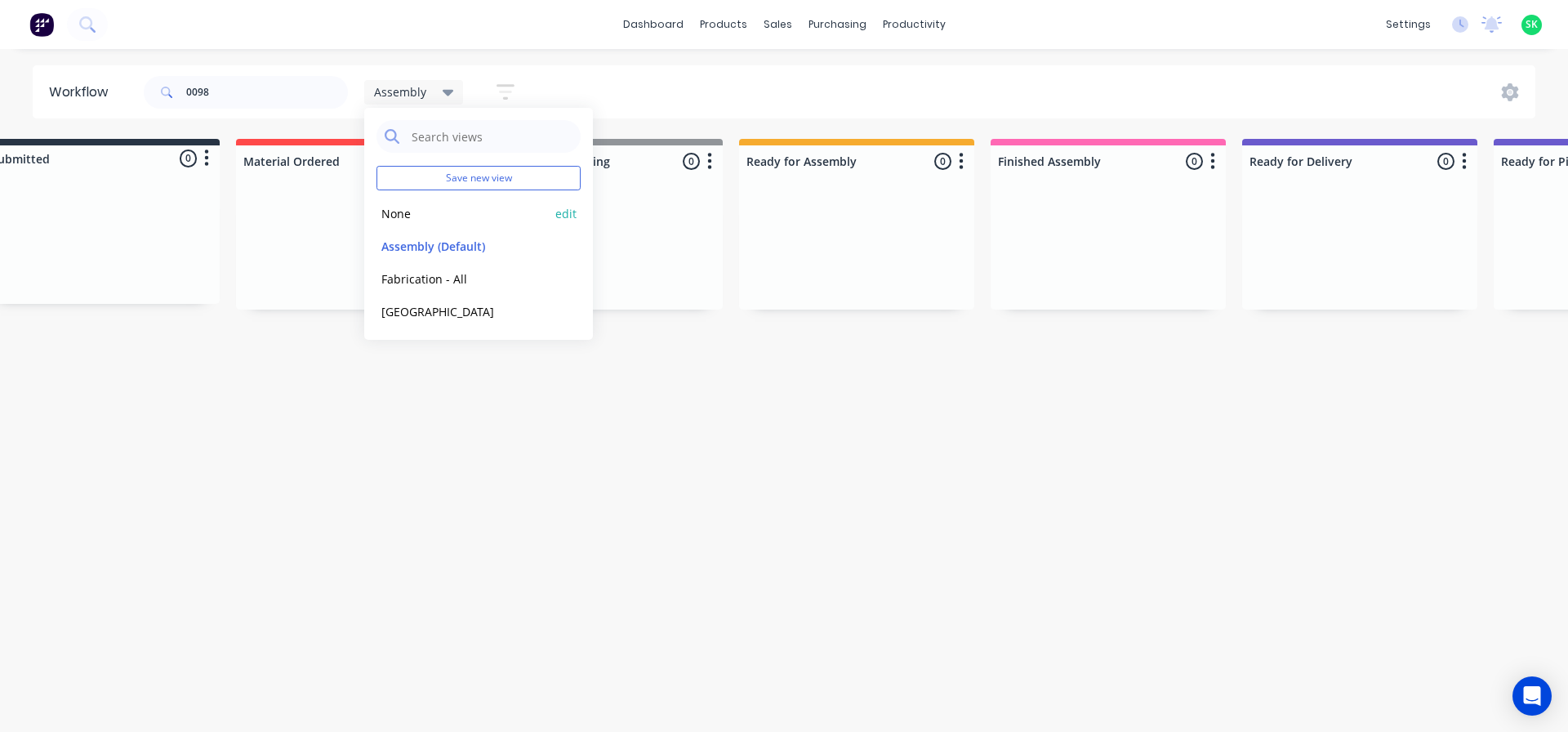
click at [393, 213] on button "None" at bounding box center [463, 214] width 174 height 19
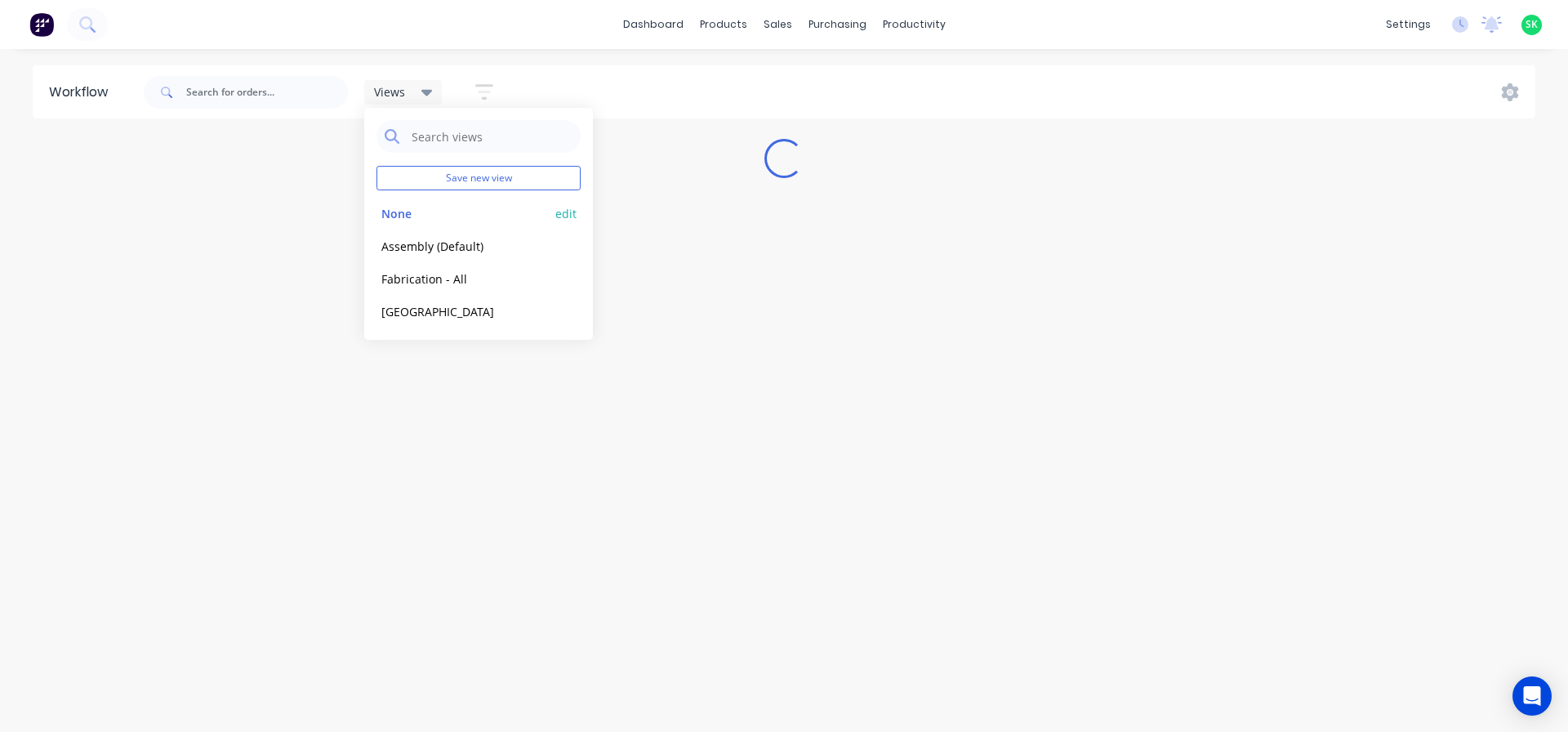
scroll to position [0, 0]
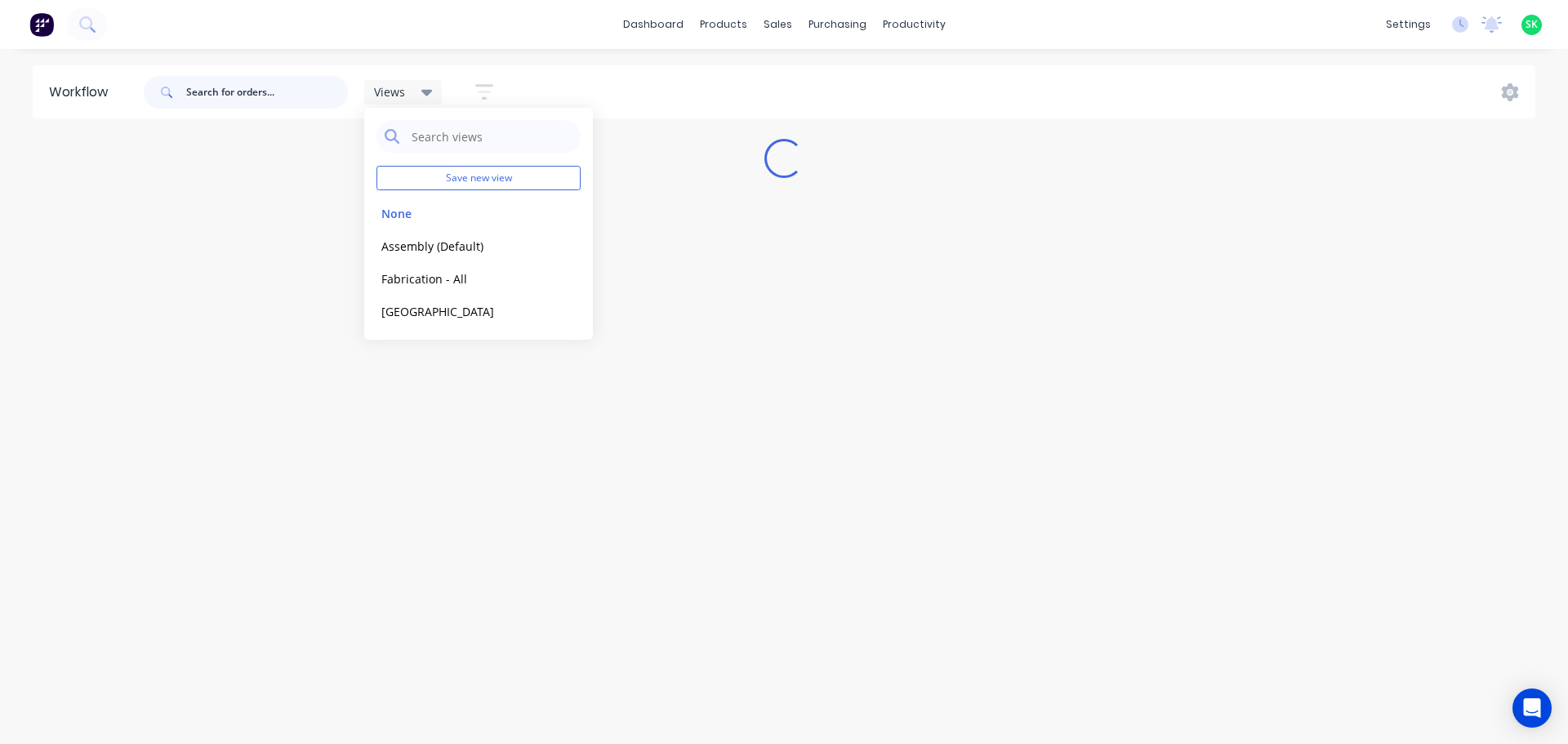
click at [226, 94] on input "text" at bounding box center [267, 92] width 162 height 33
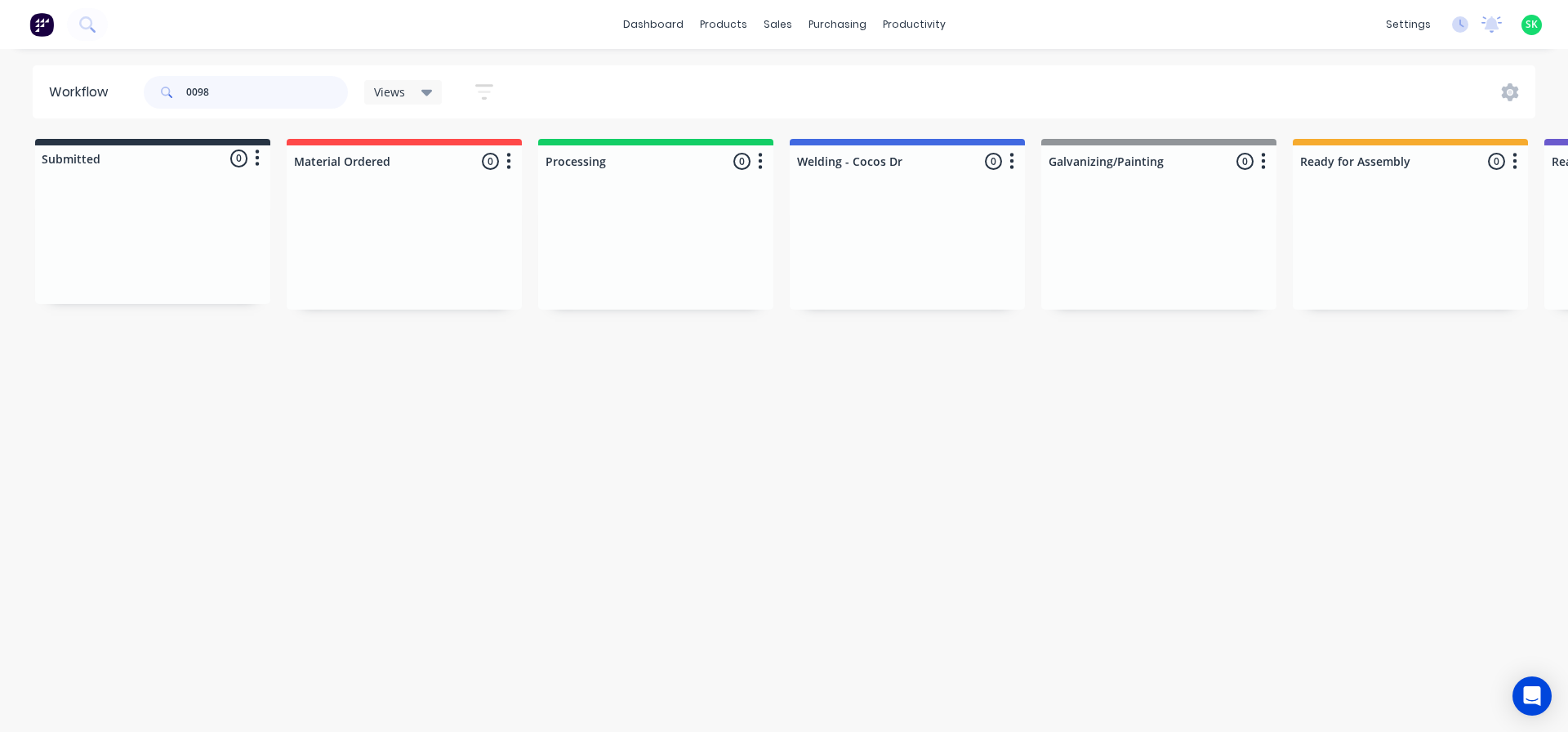
drag, startPoint x: 224, startPoint y: 91, endPoint x: 119, endPoint y: 69, distance: 107.3
click at [119, 70] on header "Workflow 0098 Views Save new view None edit Assembly (Default) edit Fabrication…" at bounding box center [784, 92] width 1504 height 53
type input "0098"
click at [432, 98] on icon at bounding box center [427, 92] width 12 height 18
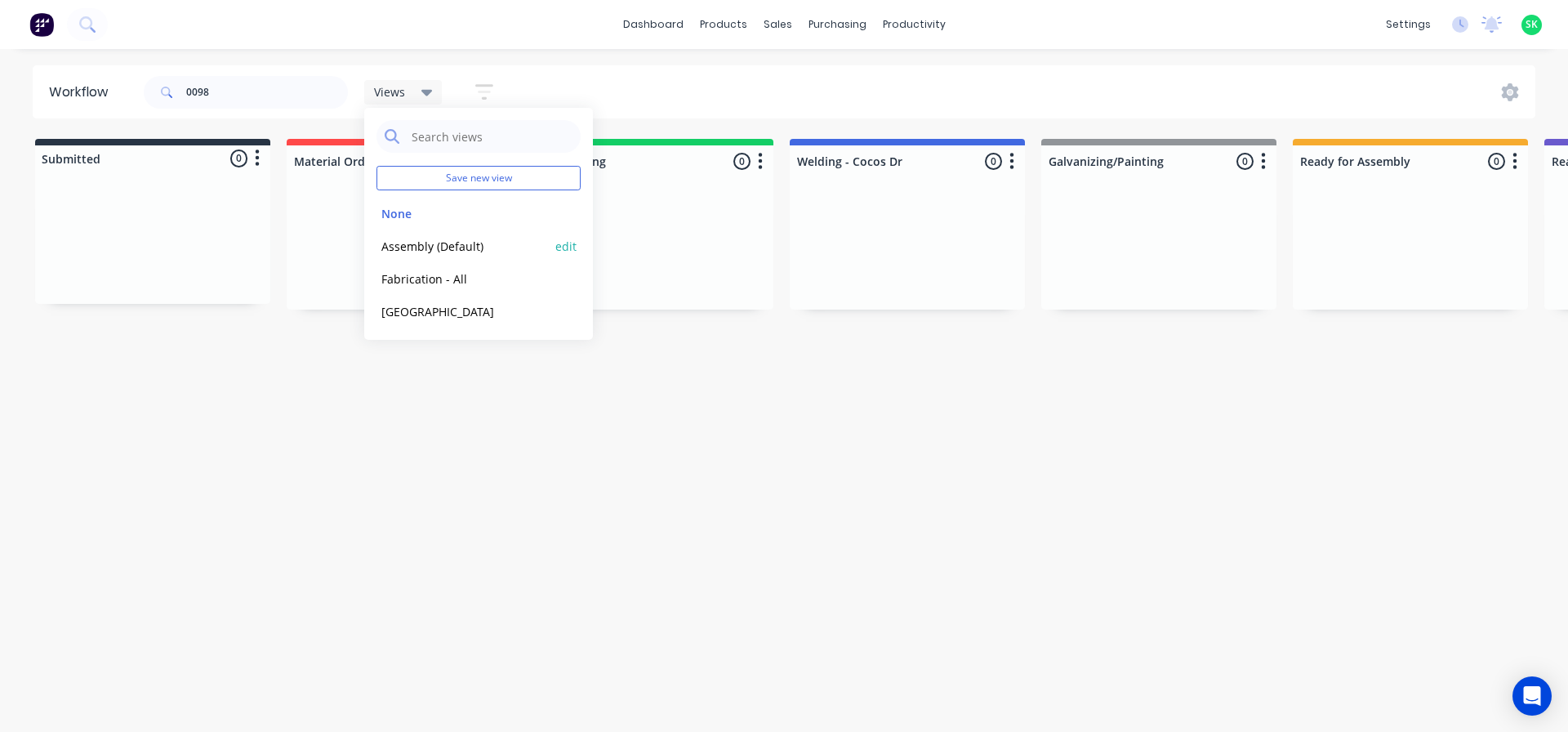
click at [424, 250] on button "Assembly (Default)" at bounding box center [463, 247] width 174 height 19
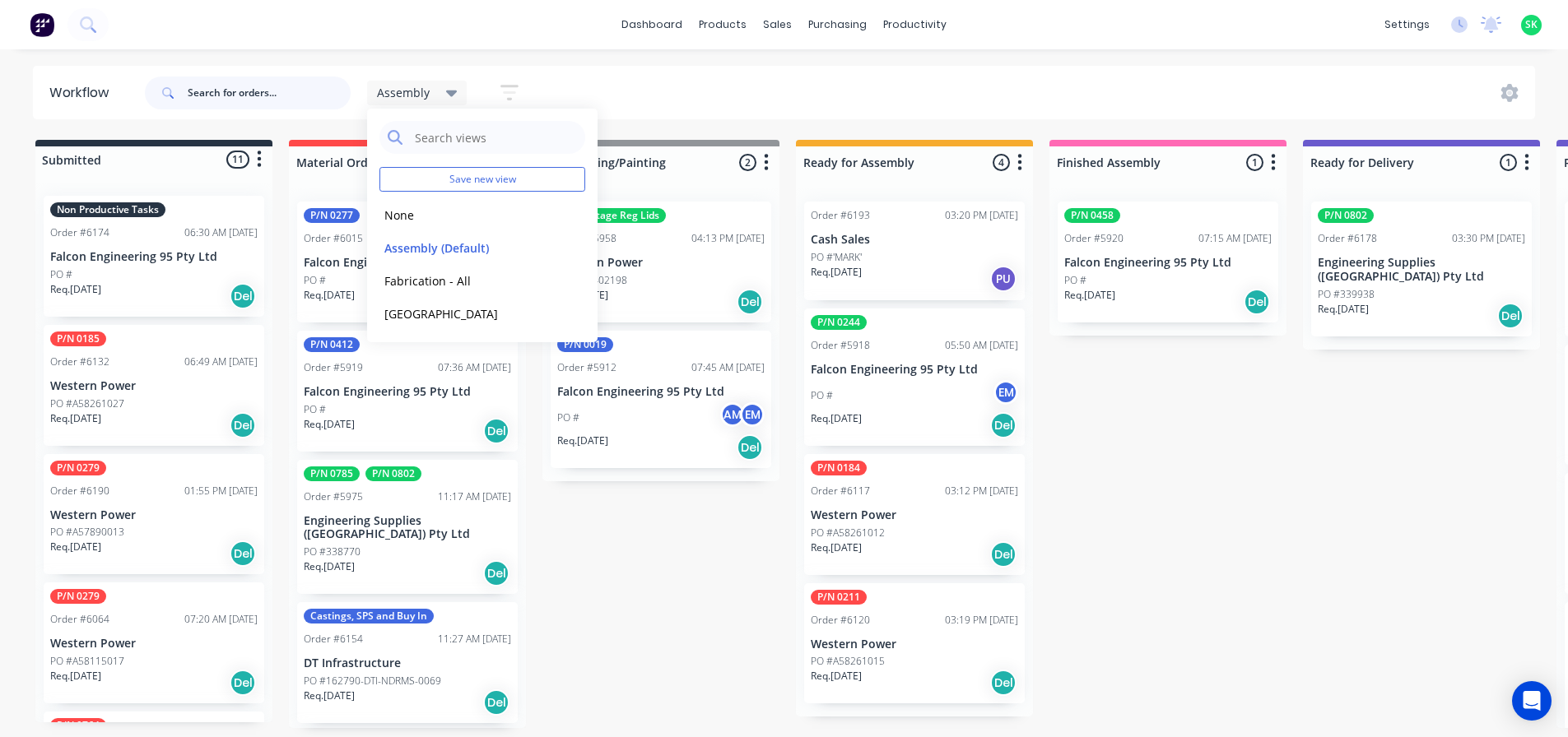
click at [263, 93] on input "text" at bounding box center [269, 93] width 163 height 33
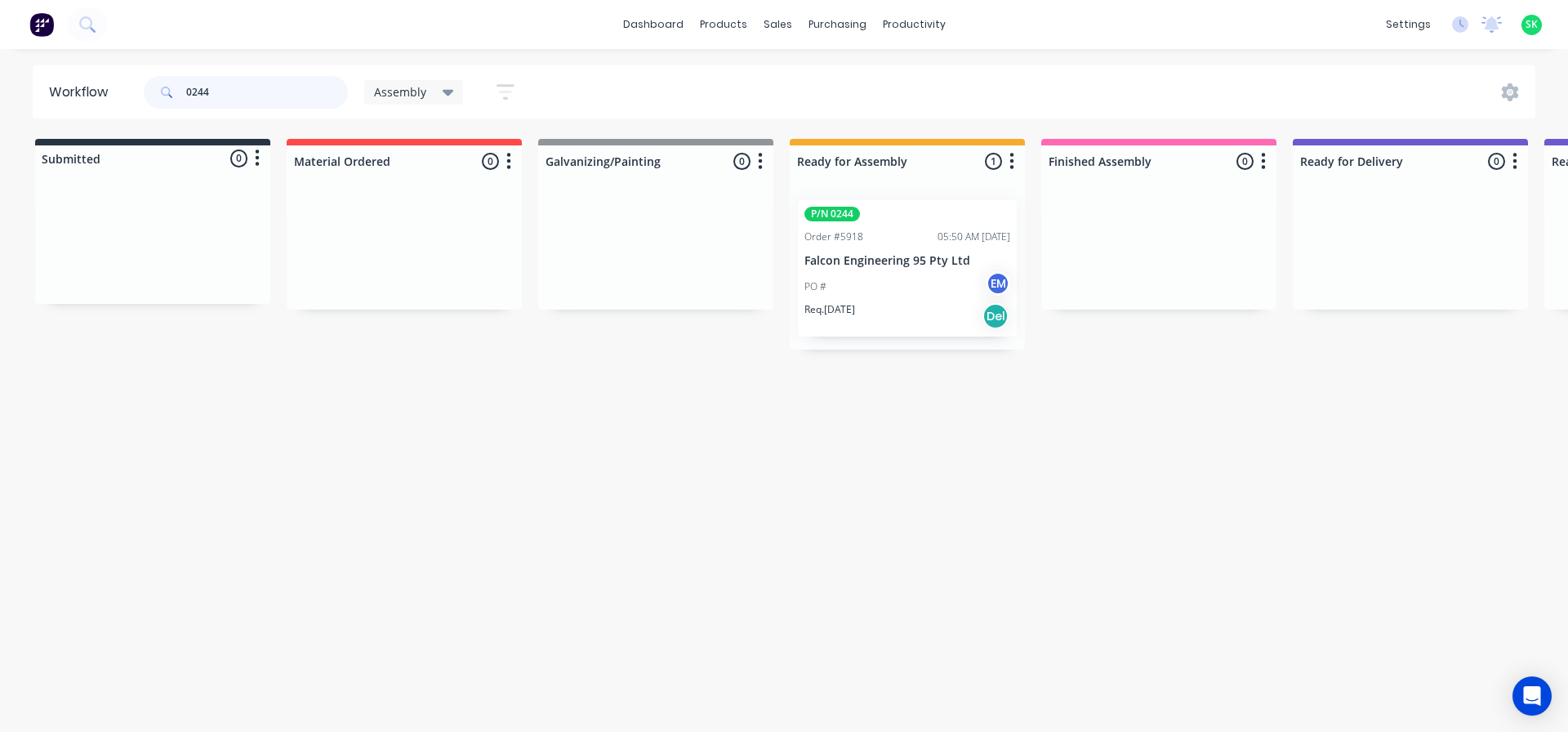
type input "0244"
click at [888, 256] on p "Falcon Engineering 95 Pty Ltd" at bounding box center [908, 261] width 206 height 13
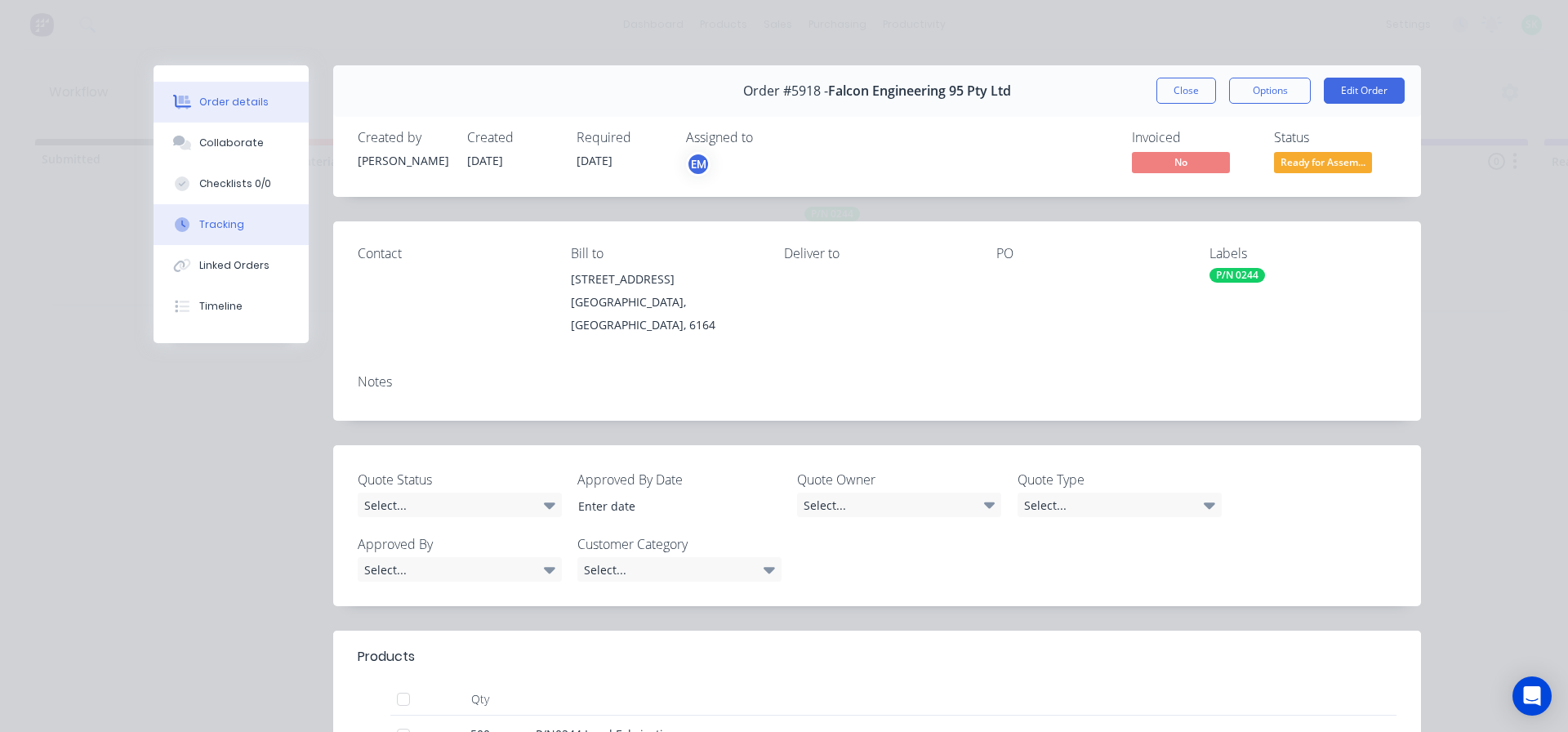
click at [230, 222] on div "Tracking" at bounding box center [221, 224] width 45 height 14
